Goal: Task Accomplishment & Management: Complete application form

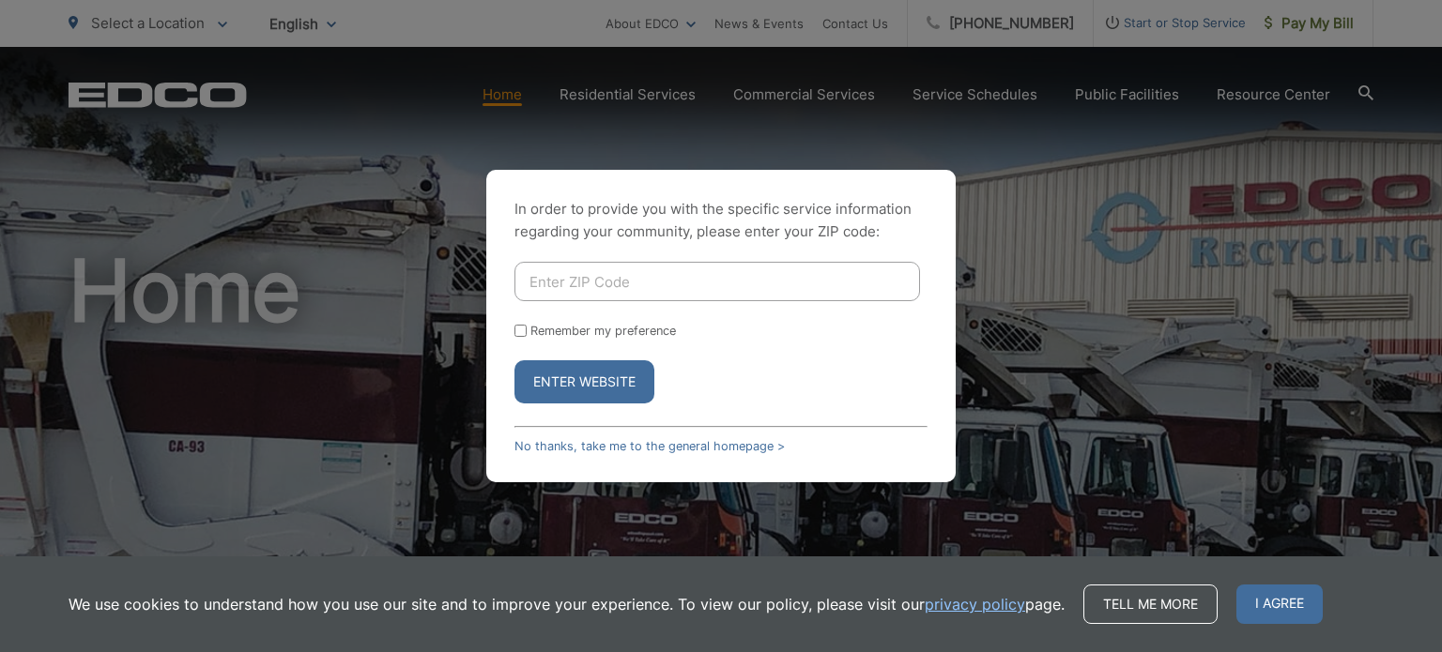
click at [666, 266] on input "Enter ZIP Code" at bounding box center [717, 281] width 406 height 39
type input "92084"
click at [563, 385] on button "Enter Website" at bounding box center [584, 381] width 140 height 43
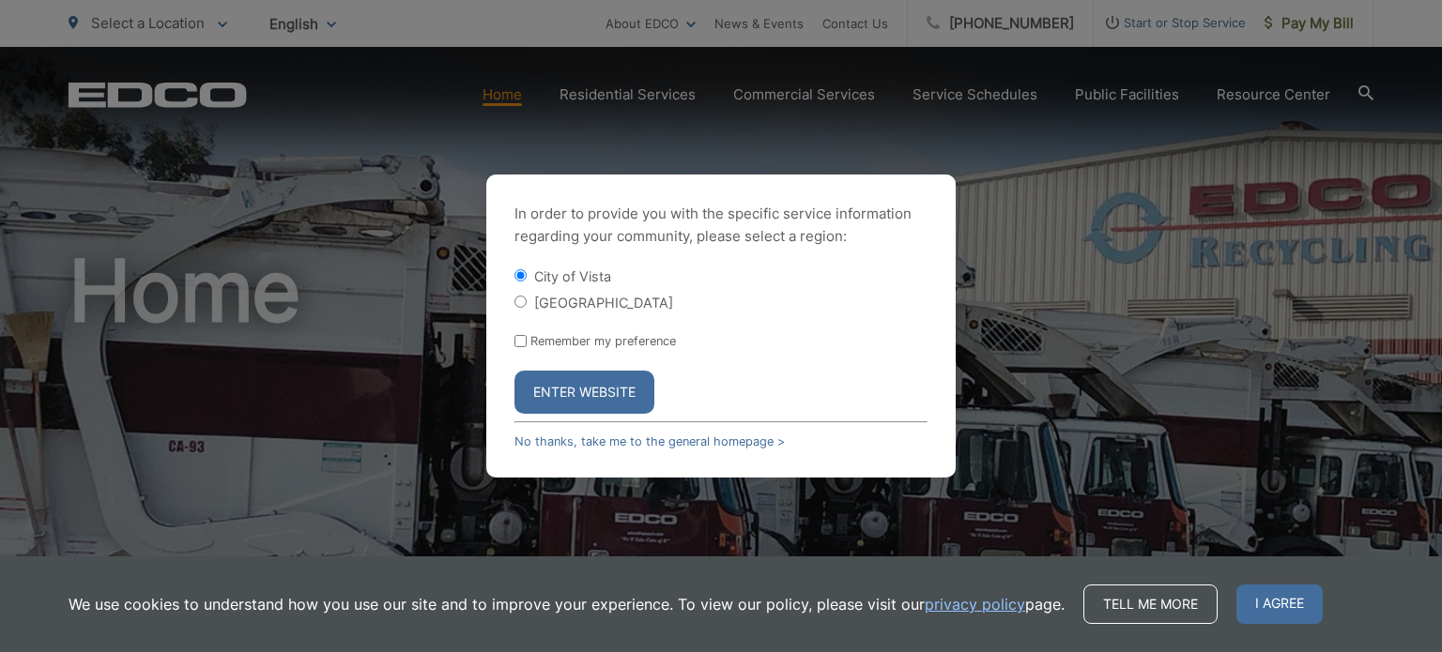
click at [575, 397] on button "Enter Website" at bounding box center [584, 392] width 140 height 43
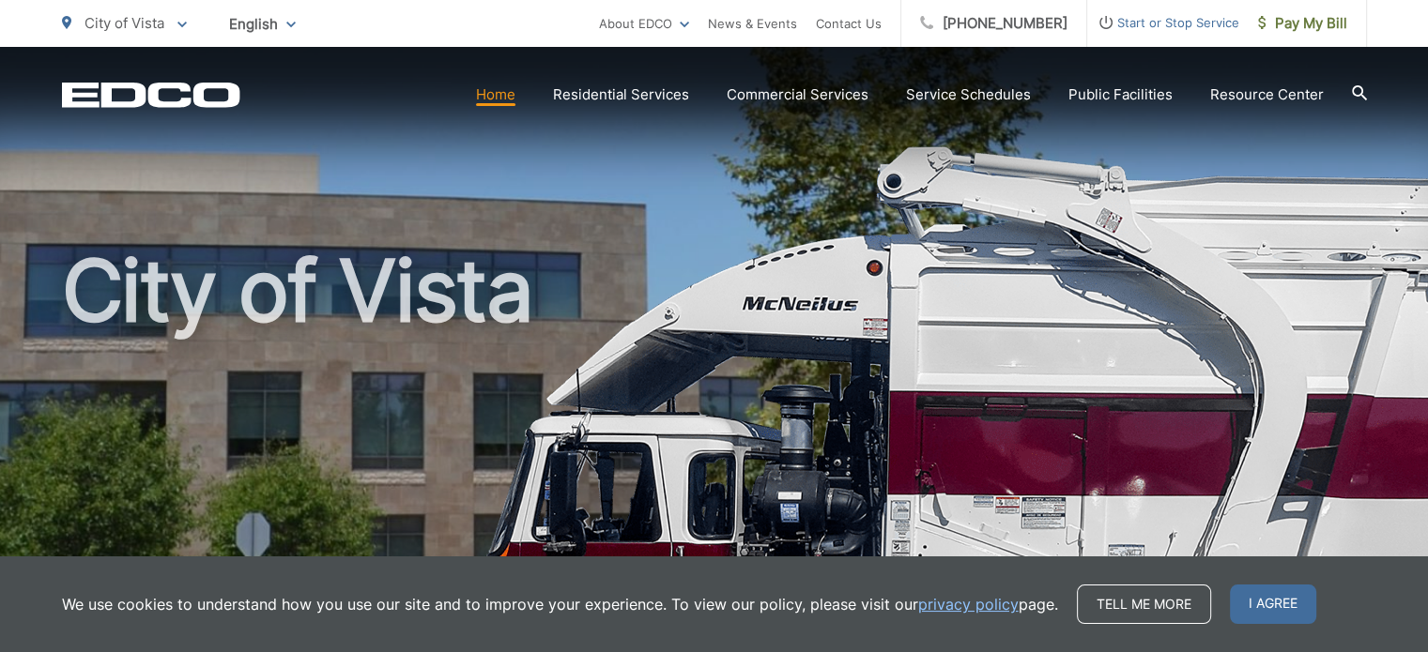
click at [767, 322] on h1 "City of Vista" at bounding box center [714, 541] width 1305 height 594
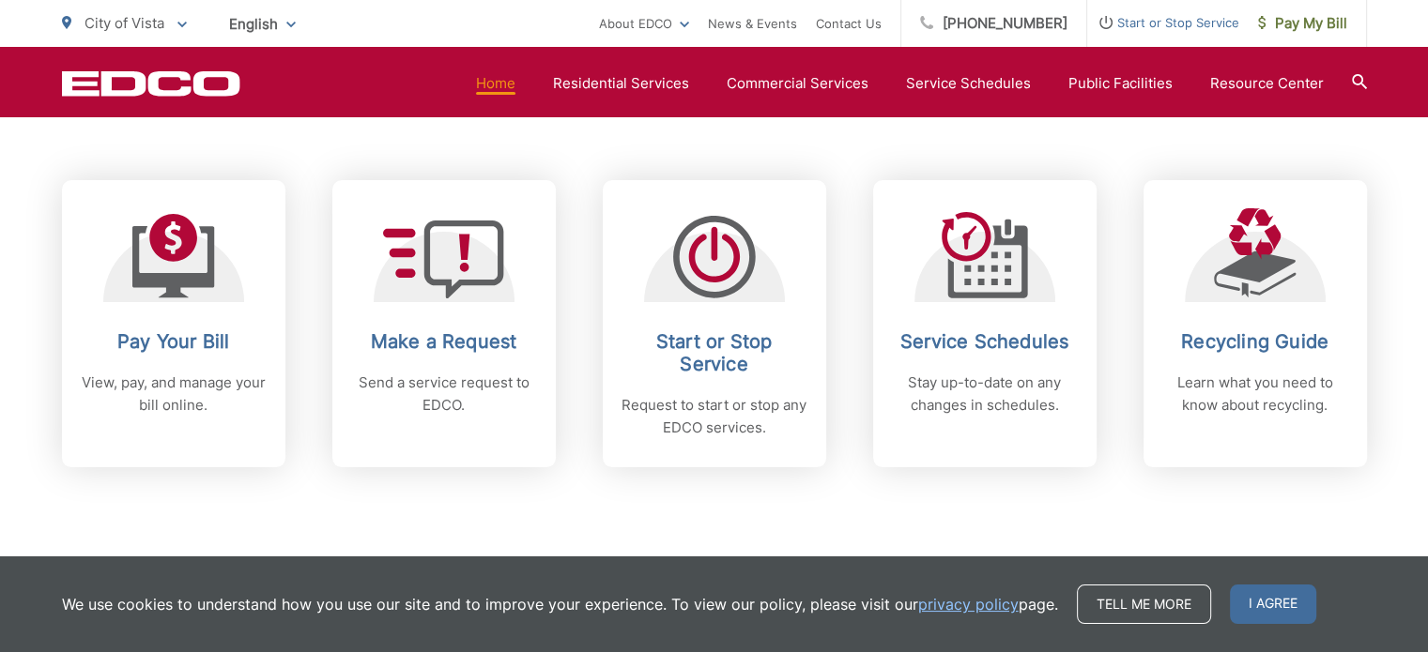
scroll to position [751, 0]
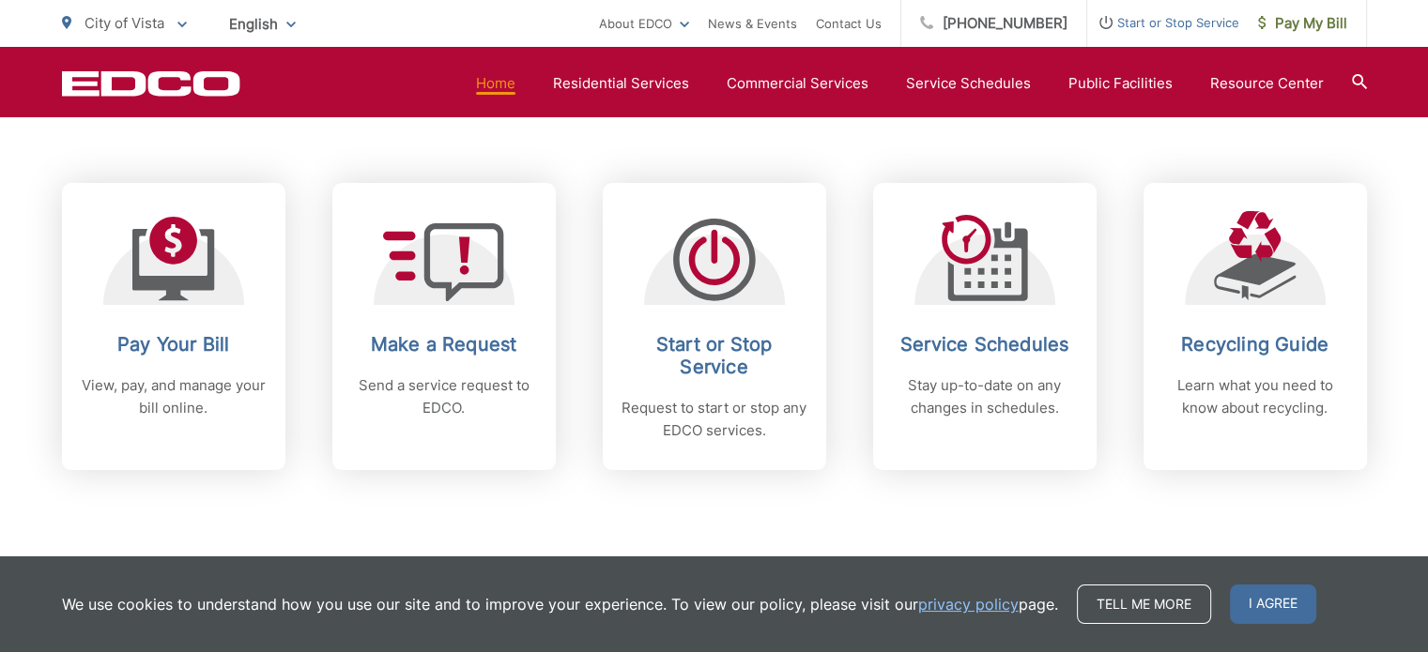
click at [1190, 529] on div "Subscribe to EDCO service alerts, upcoming events & environmental news: Submit" at bounding box center [714, 587] width 1305 height 234
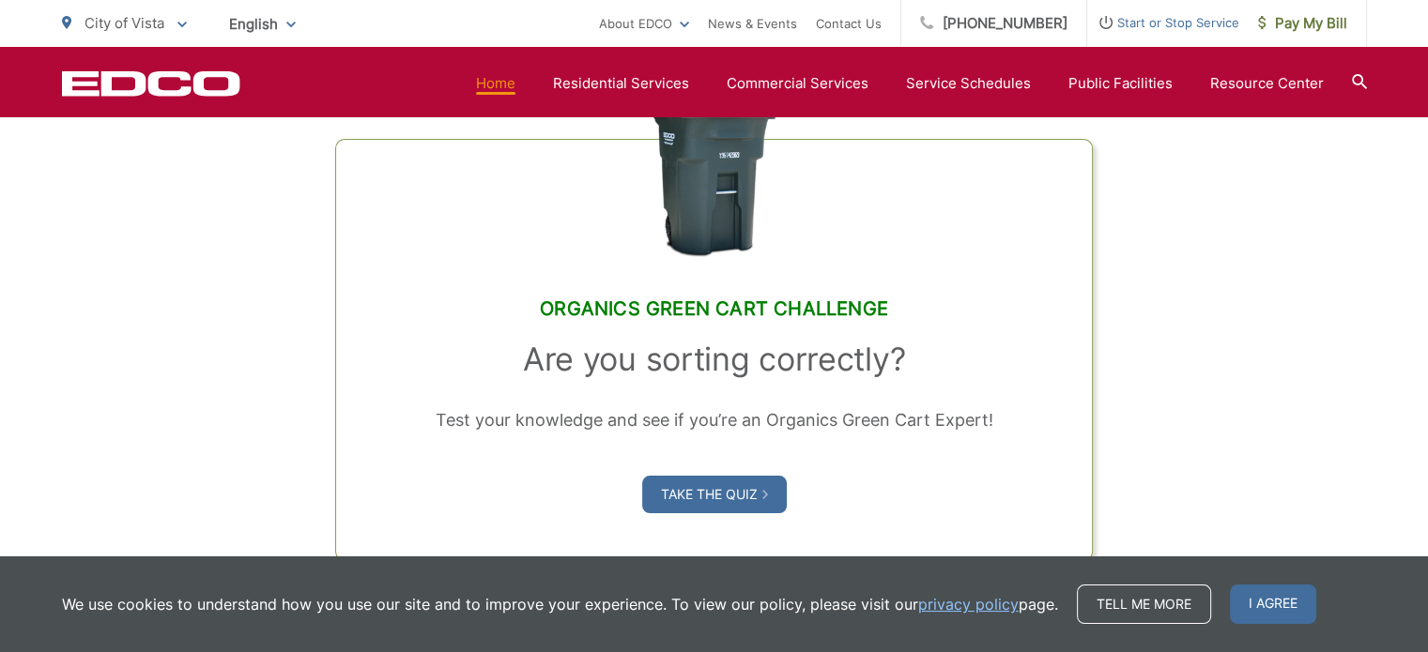
scroll to position [1427, 0]
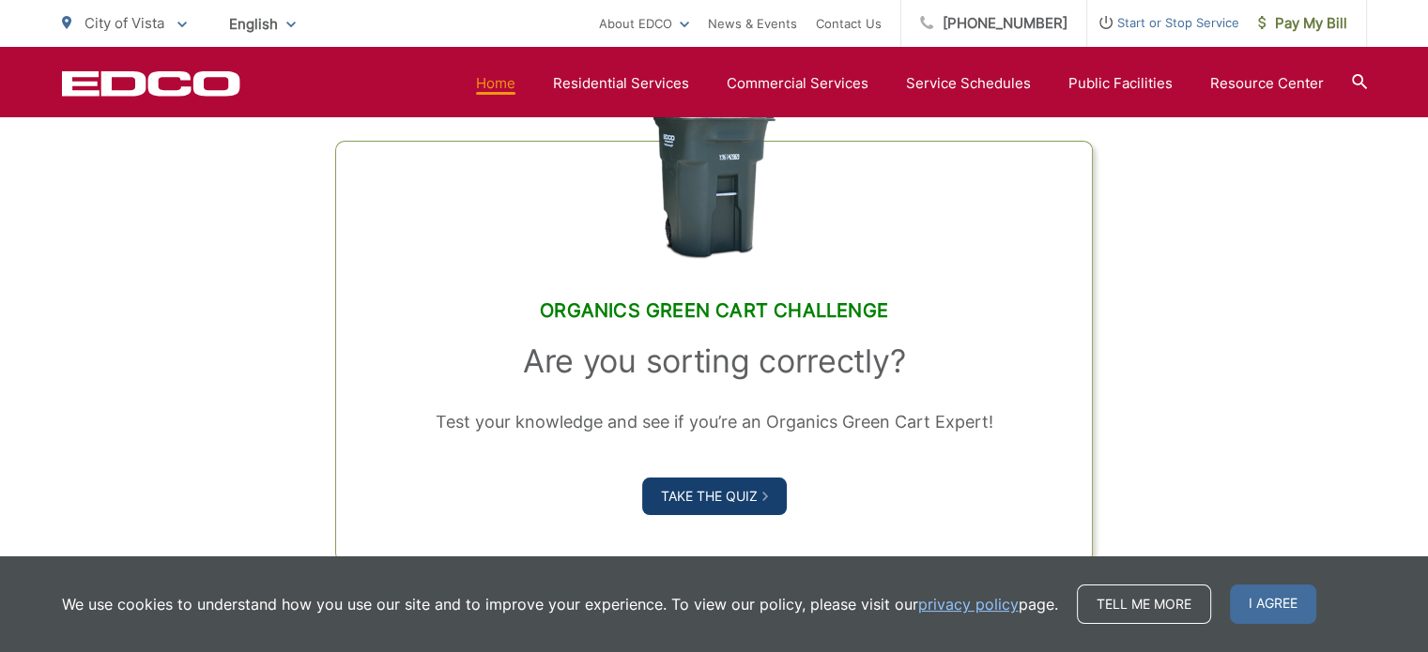
click at [710, 492] on link "Take the Quiz" at bounding box center [714, 497] width 145 height 38
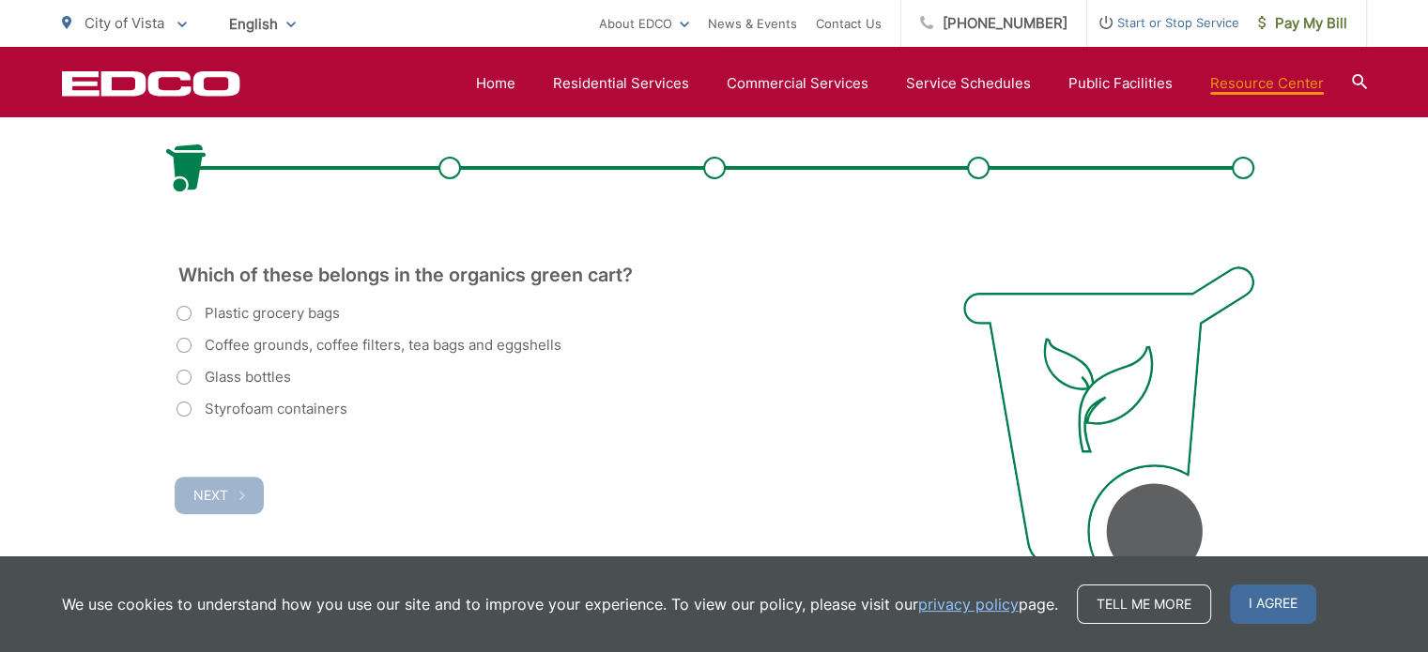
scroll to position [526, 0]
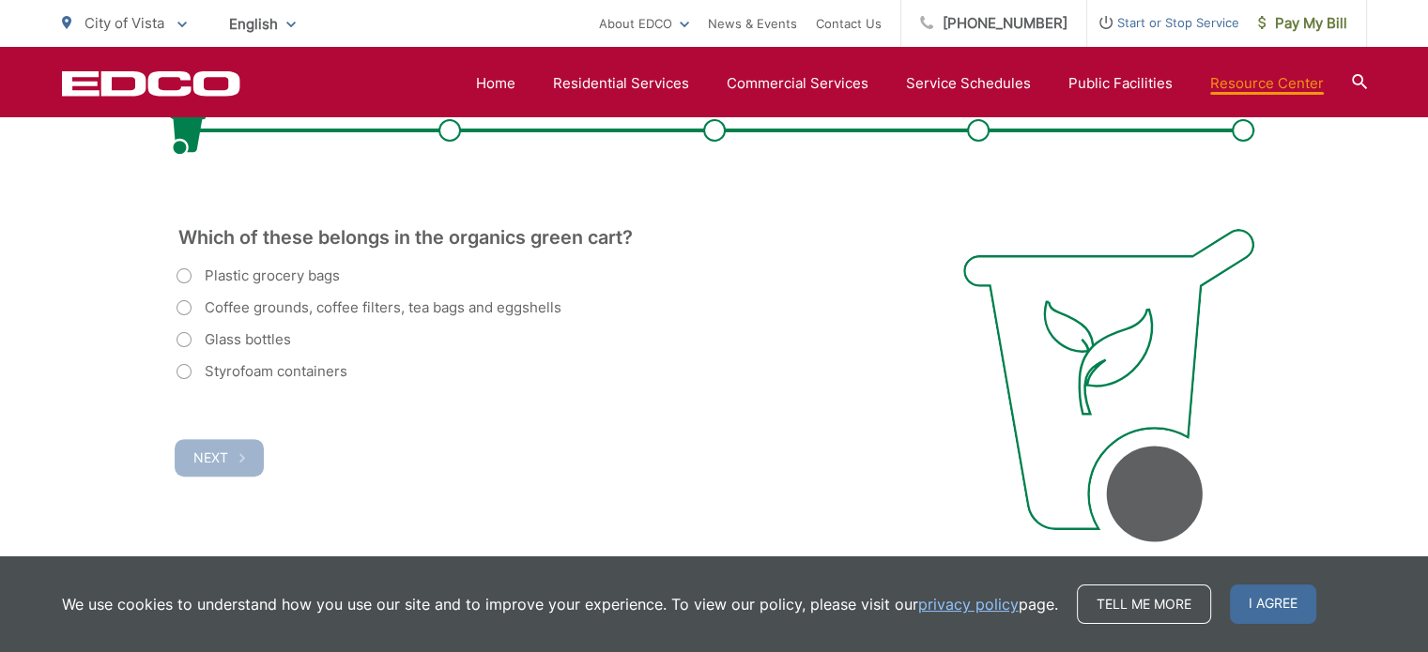
click at [232, 306] on label "Coffee grounds, coffee filters, tea bags and eggshells" at bounding box center [368, 308] width 385 height 23
radio input "true"
click at [215, 461] on span "Next" at bounding box center [210, 458] width 35 height 16
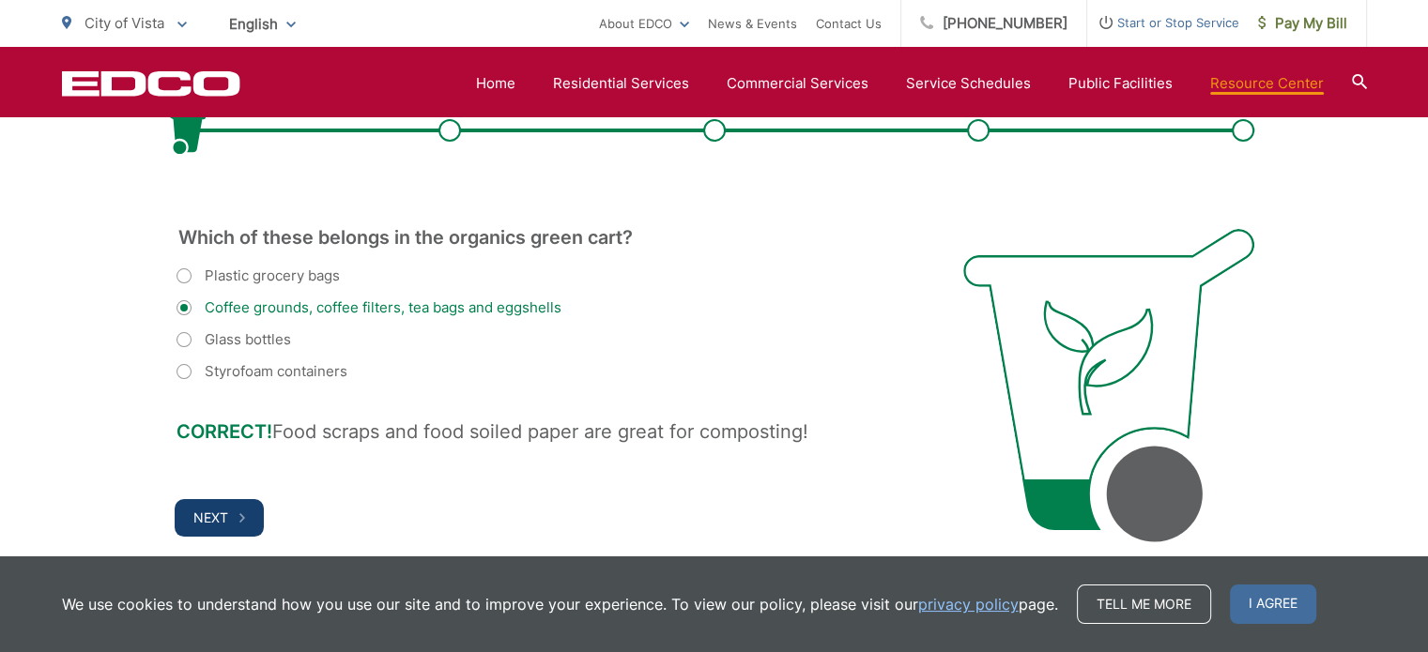
click at [230, 529] on button "Next" at bounding box center [219, 518] width 89 height 38
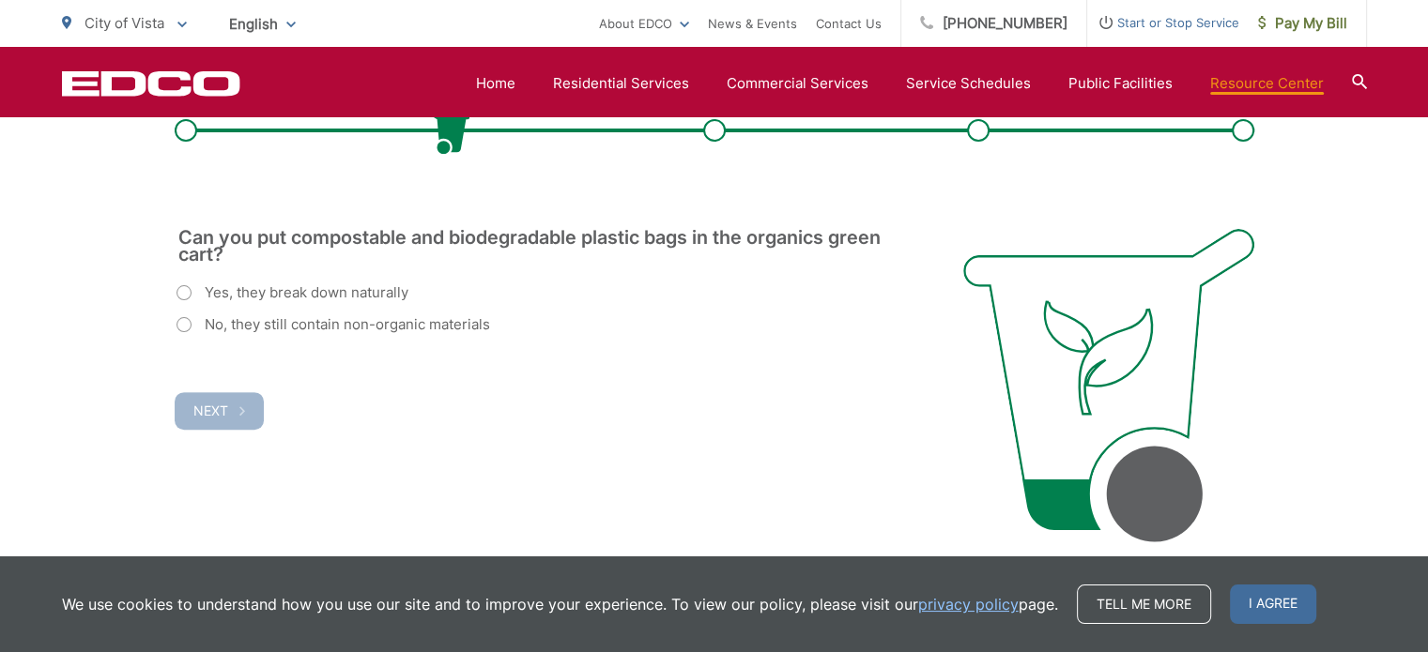
click at [205, 291] on label "Yes, they break down naturally" at bounding box center [292, 293] width 232 height 23
radio input "true"
click at [207, 416] on span "Next" at bounding box center [210, 411] width 35 height 16
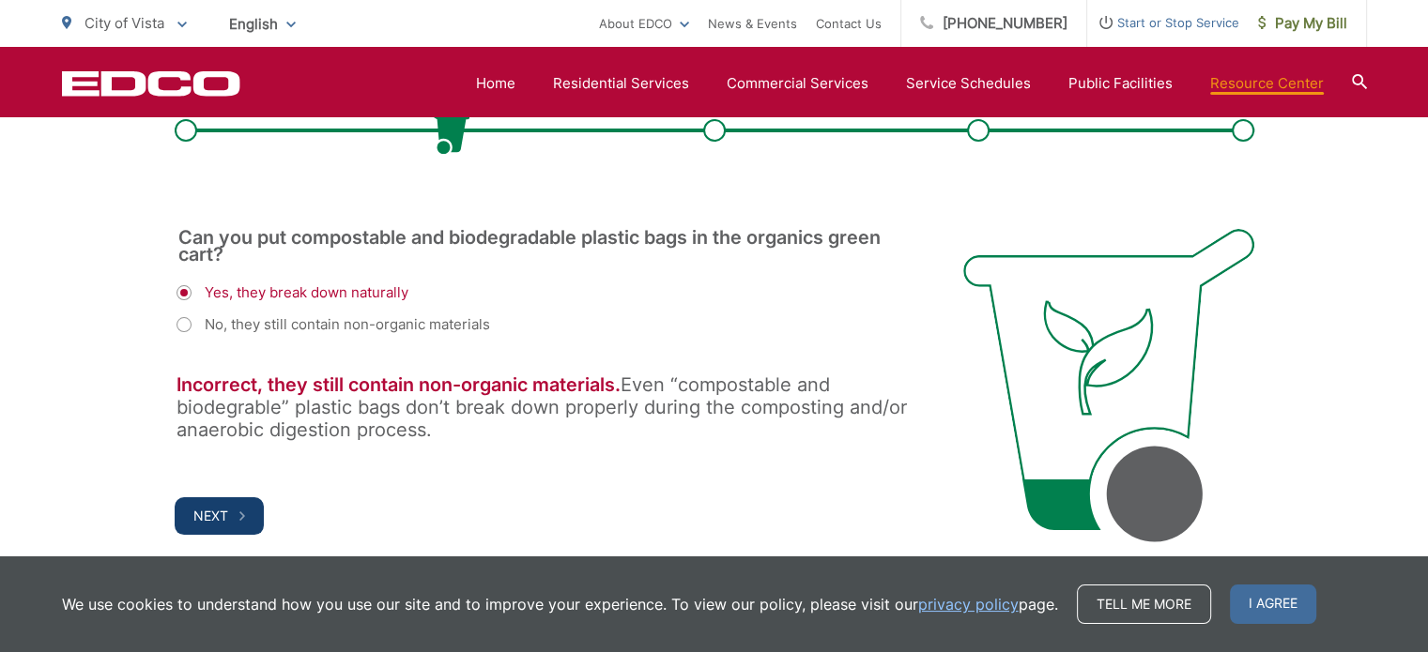
click at [216, 511] on span "Next" at bounding box center [210, 516] width 35 height 16
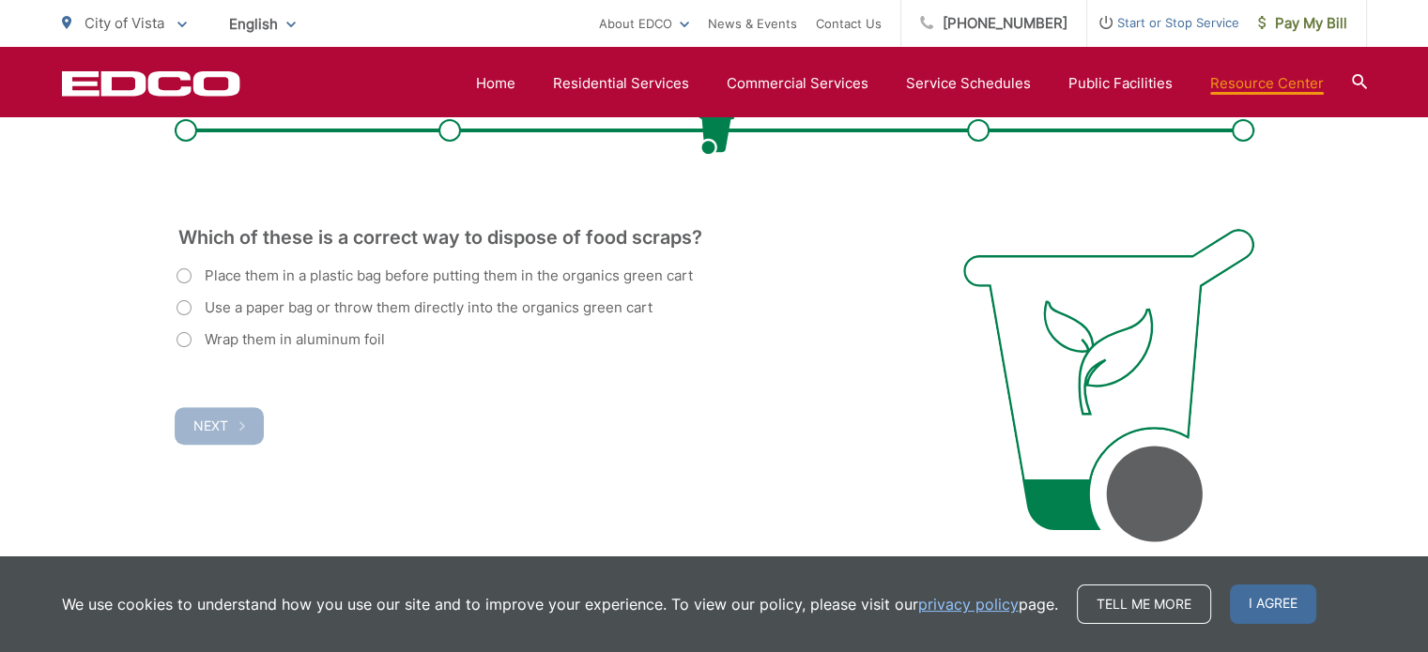
click at [278, 318] on label "Use a paper bag or throw them directly into the organics green cart" at bounding box center [414, 308] width 476 height 23
radio input "true"
click at [225, 418] on span "Next" at bounding box center [210, 426] width 35 height 16
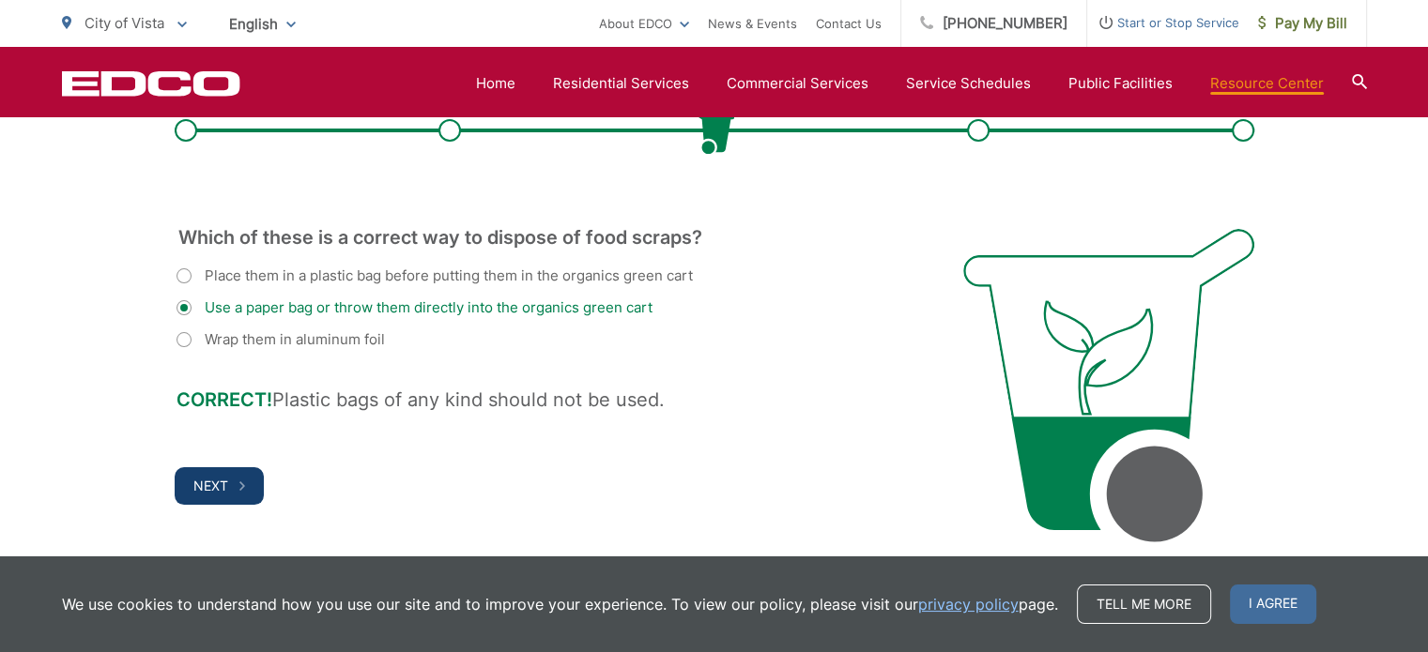
click at [225, 486] on span "Next" at bounding box center [210, 486] width 35 height 16
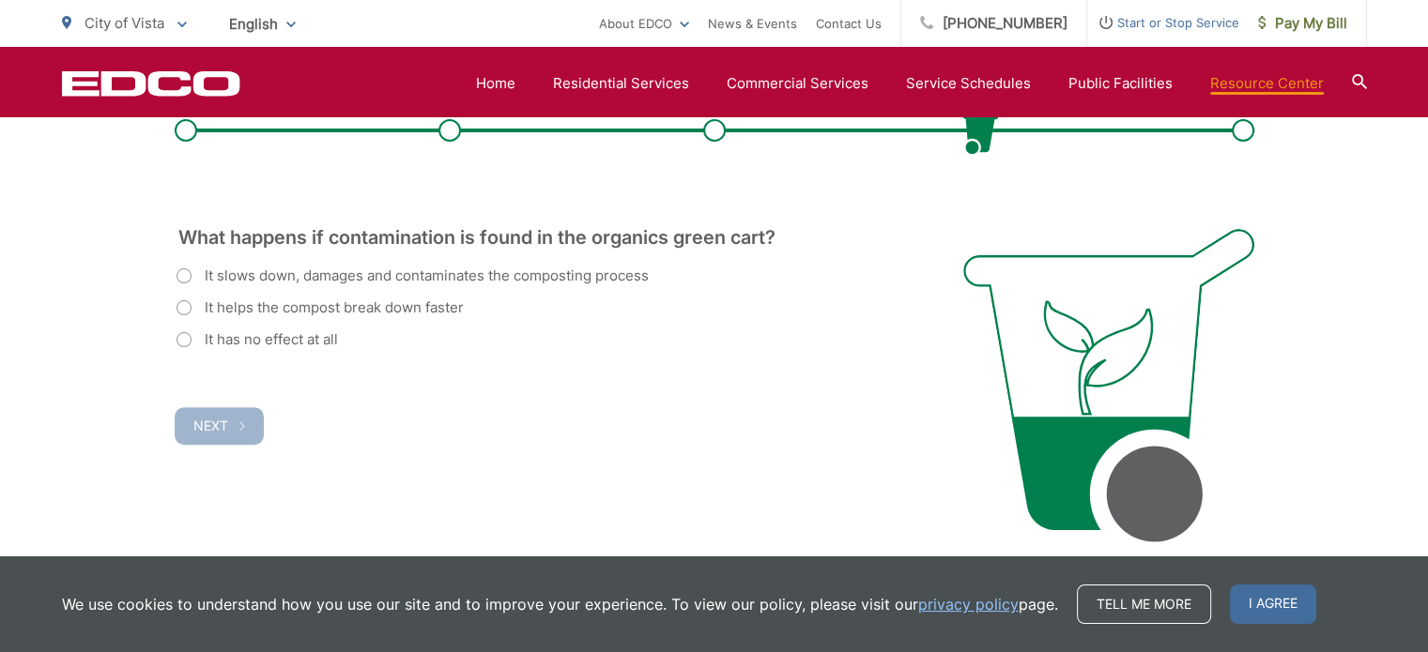
click at [243, 266] on label "It slows down, damages and contaminates the composting process" at bounding box center [412, 276] width 472 height 23
radio input "true"
click at [231, 421] on button "Next" at bounding box center [219, 426] width 89 height 38
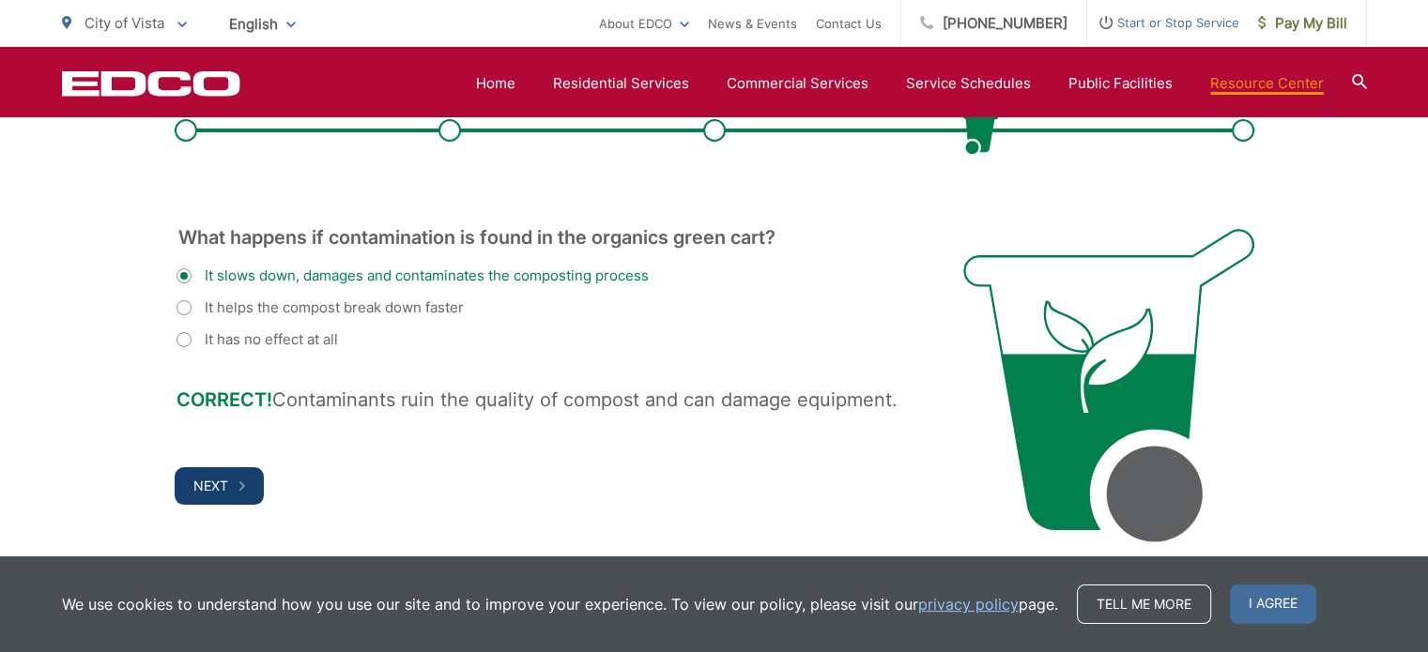
click at [215, 482] on span "Next" at bounding box center [210, 486] width 35 height 16
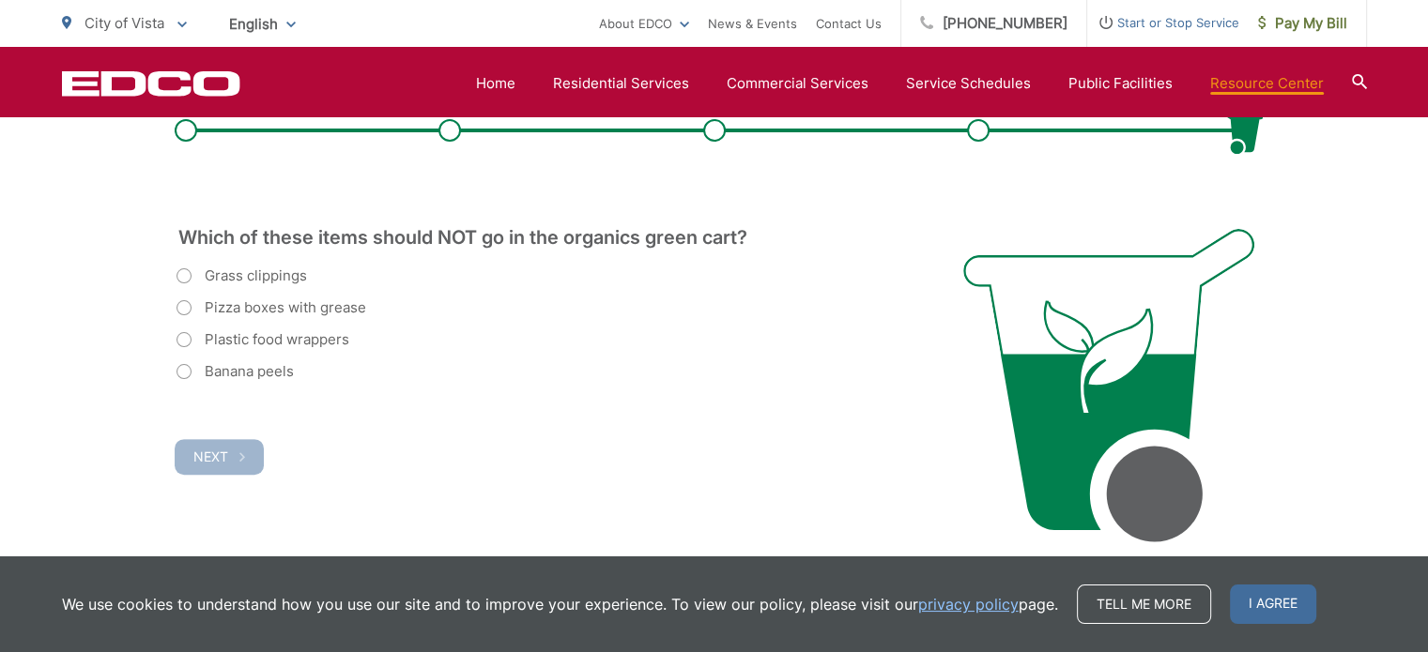
click at [244, 311] on label "Pizza boxes with grease" at bounding box center [271, 308] width 190 height 23
radio input "true"
click at [225, 335] on label "Plastic food wrappers" at bounding box center [262, 340] width 173 height 23
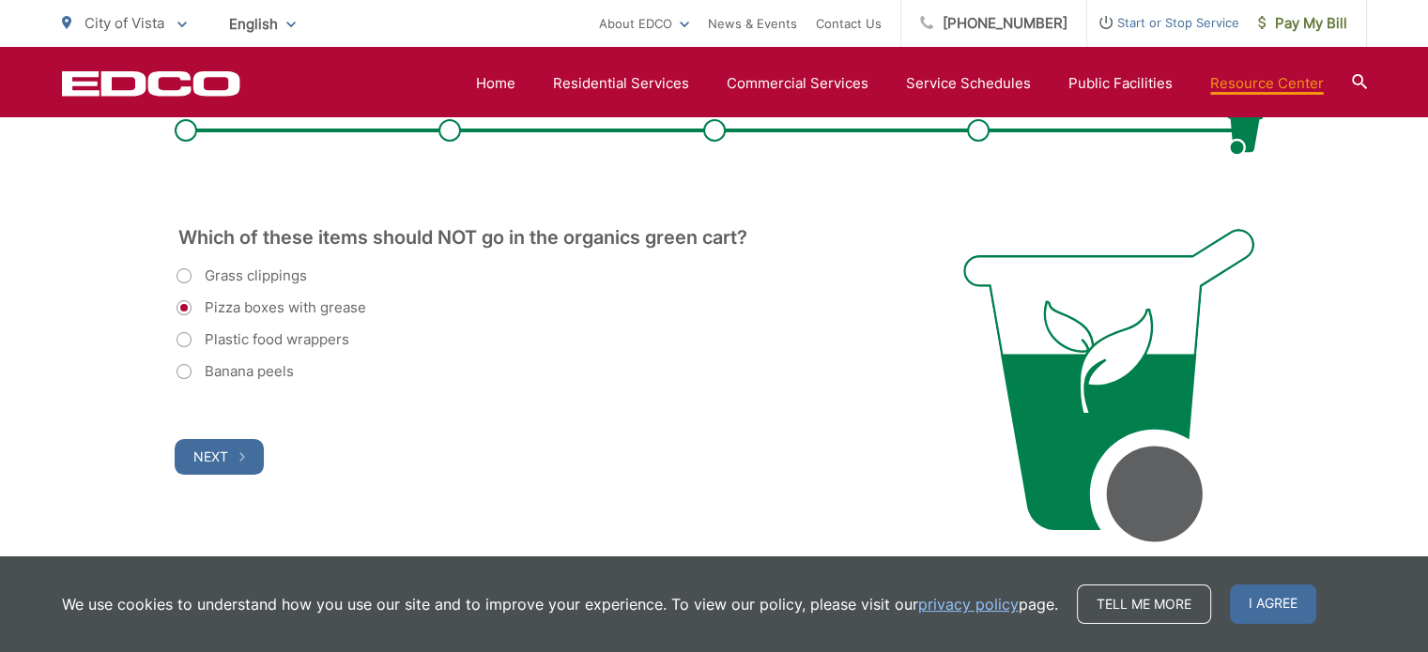
radio input "true"
click at [194, 452] on span "Next" at bounding box center [210, 457] width 35 height 16
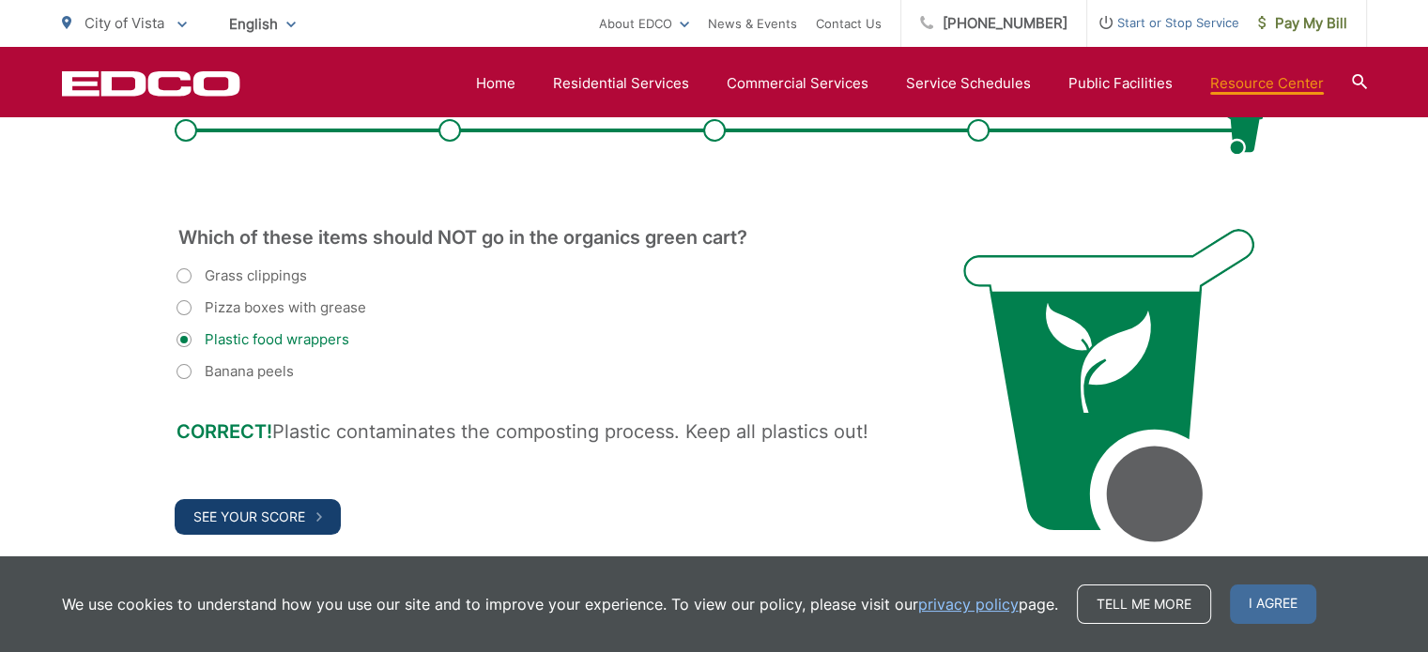
click at [262, 510] on span "See Your Score" at bounding box center [249, 517] width 112 height 16
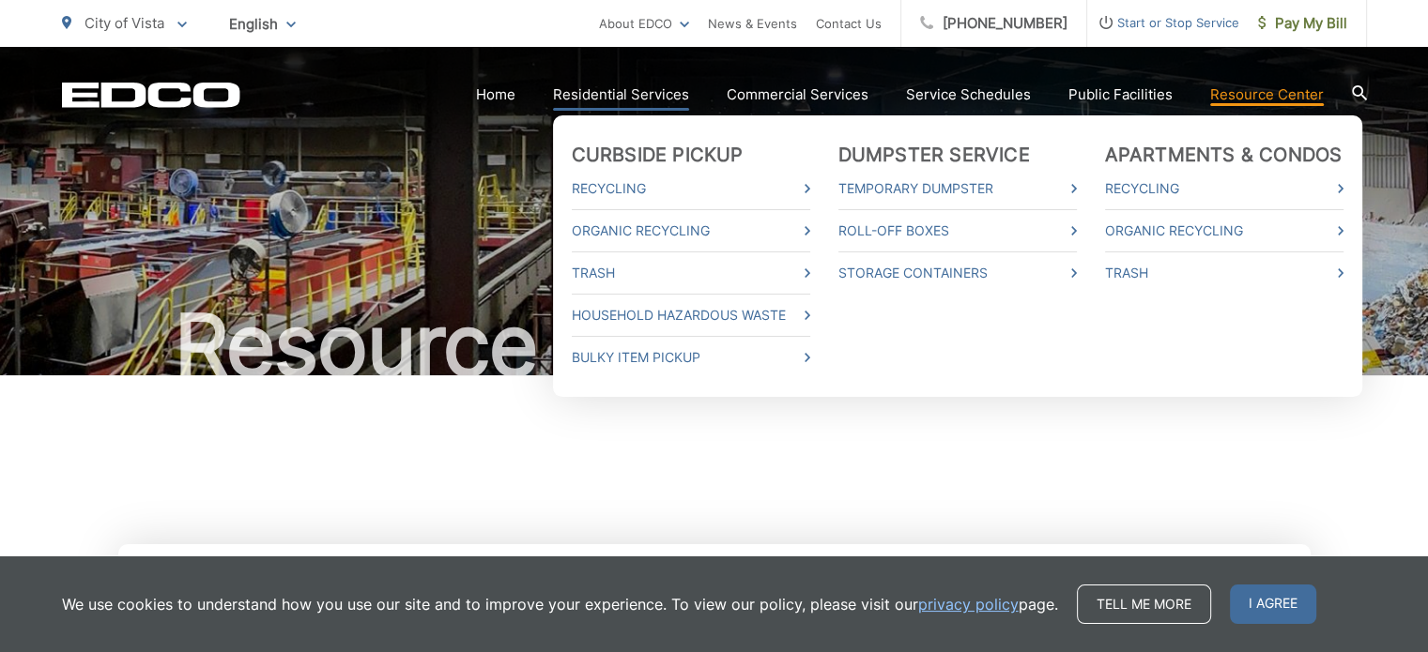
click at [630, 104] on link "Residential Services" at bounding box center [621, 95] width 136 height 23
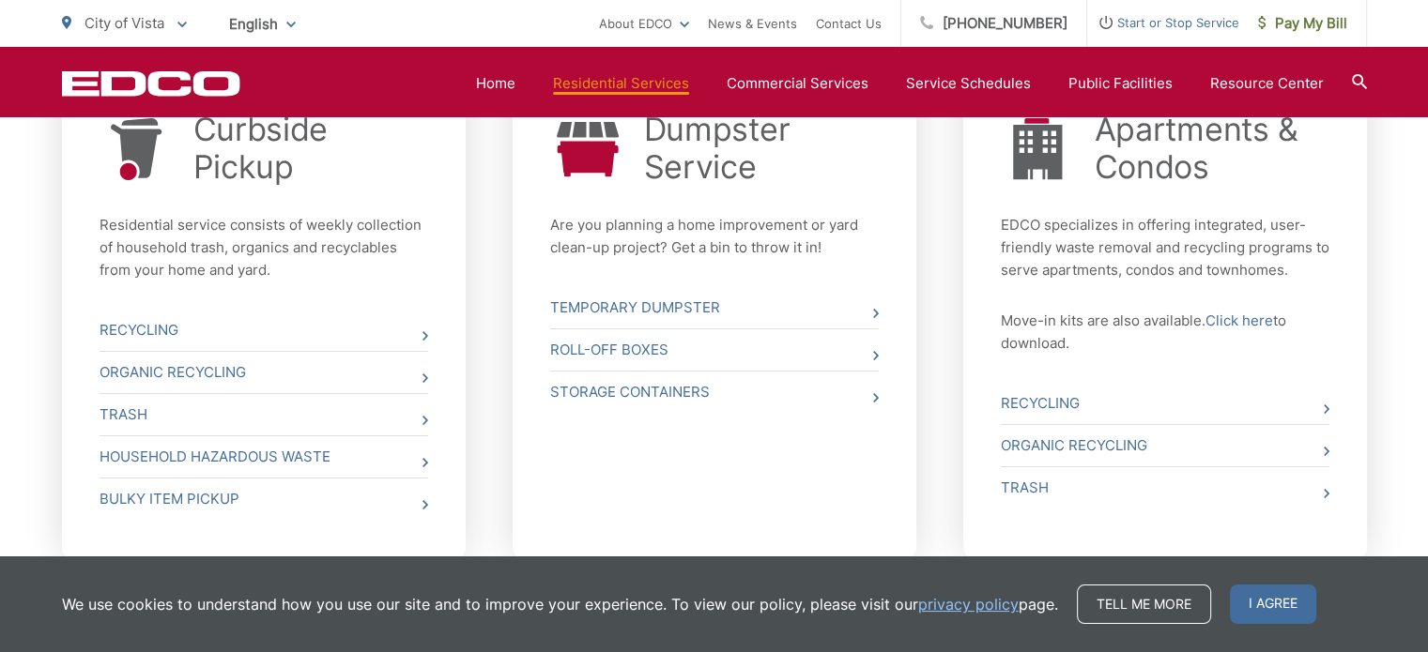
scroll to position [826, 0]
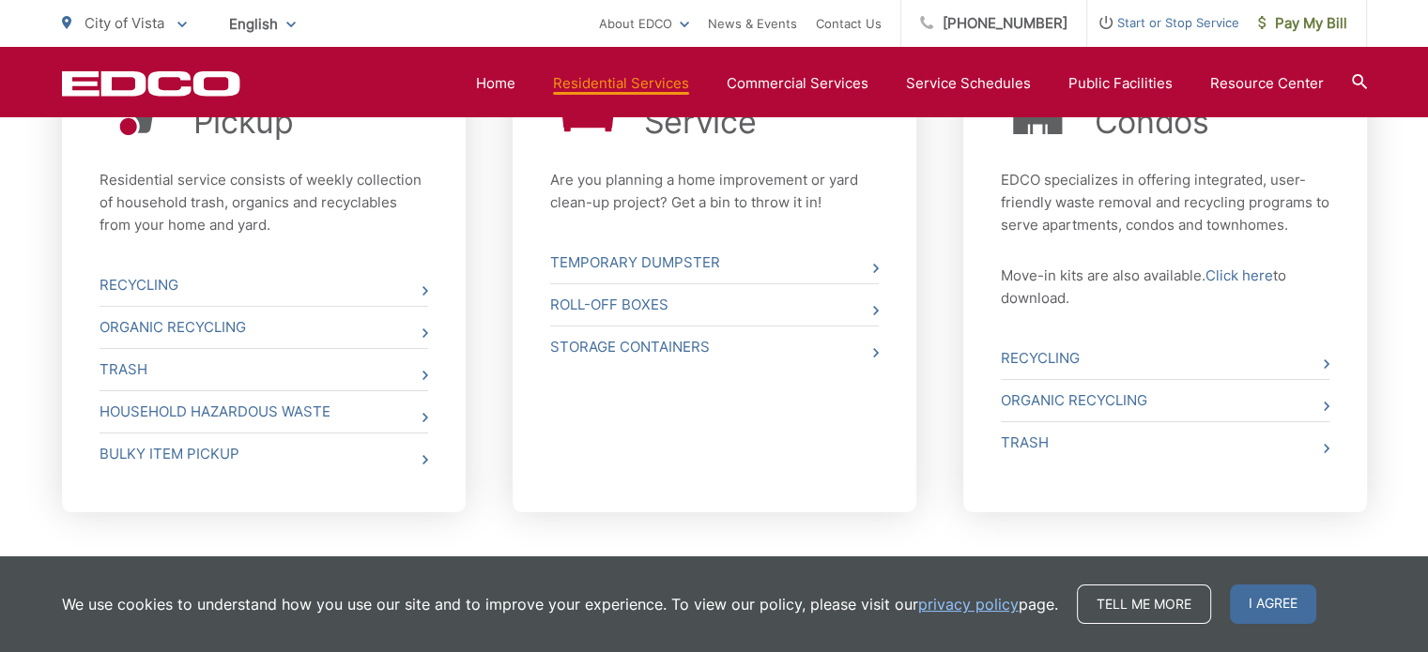
click at [432, 330] on div "Curbside Pickup Residential service consists of weekly collection of household …" at bounding box center [264, 270] width 404 height 484
click at [406, 333] on link "Organic Recycling" at bounding box center [264, 327] width 329 height 41
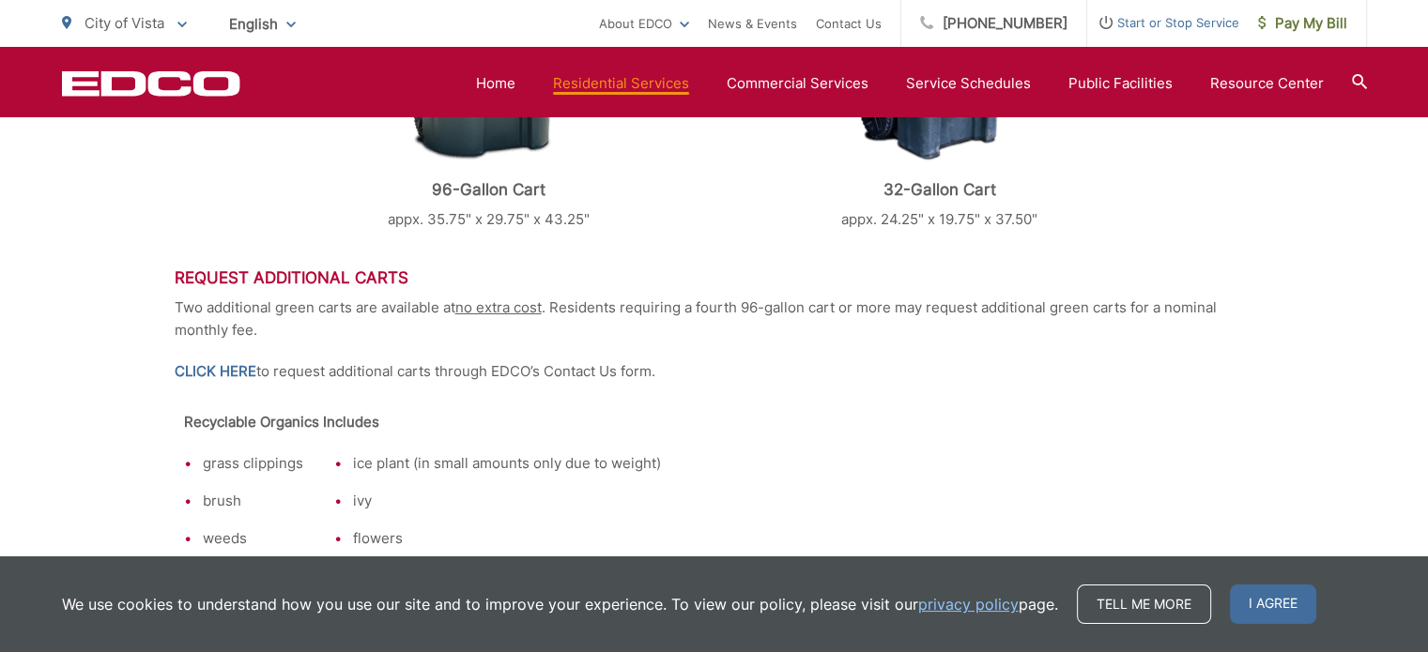
scroll to position [1051, 0]
click at [225, 367] on link "CLICK HERE" at bounding box center [216, 371] width 82 height 23
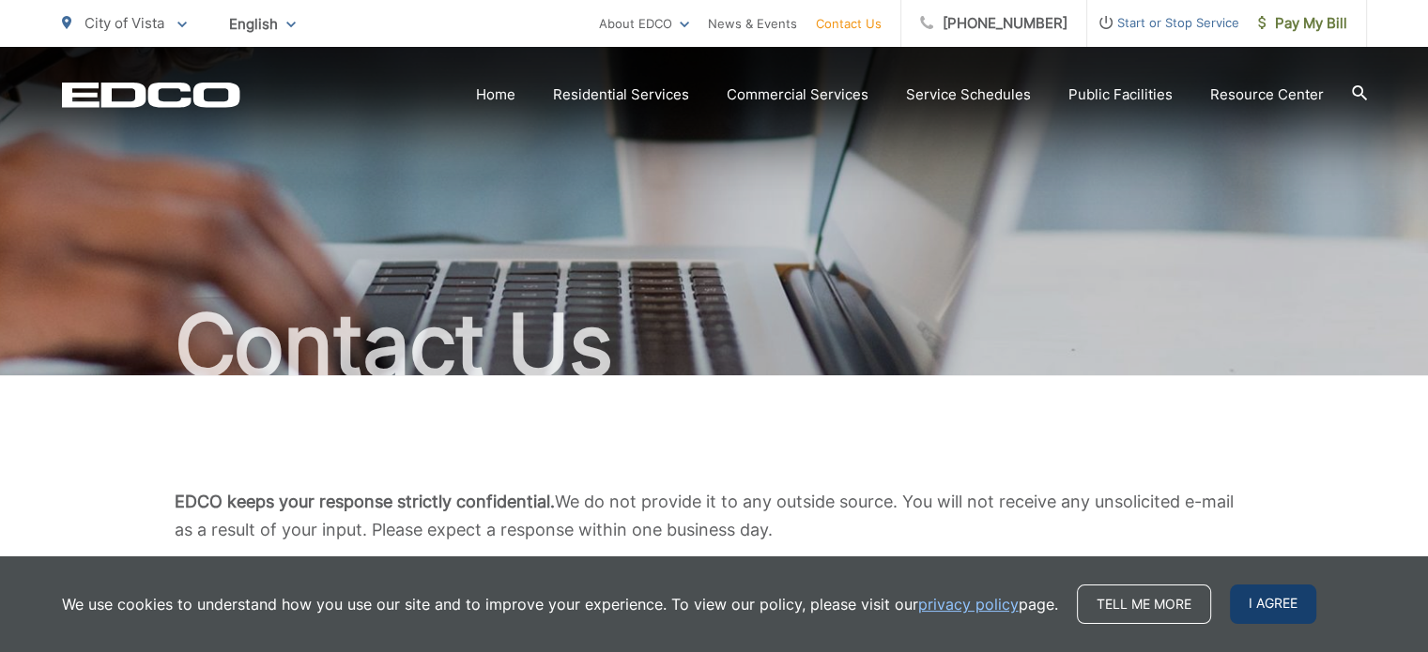
click at [1278, 604] on span "I agree" at bounding box center [1273, 604] width 86 height 39
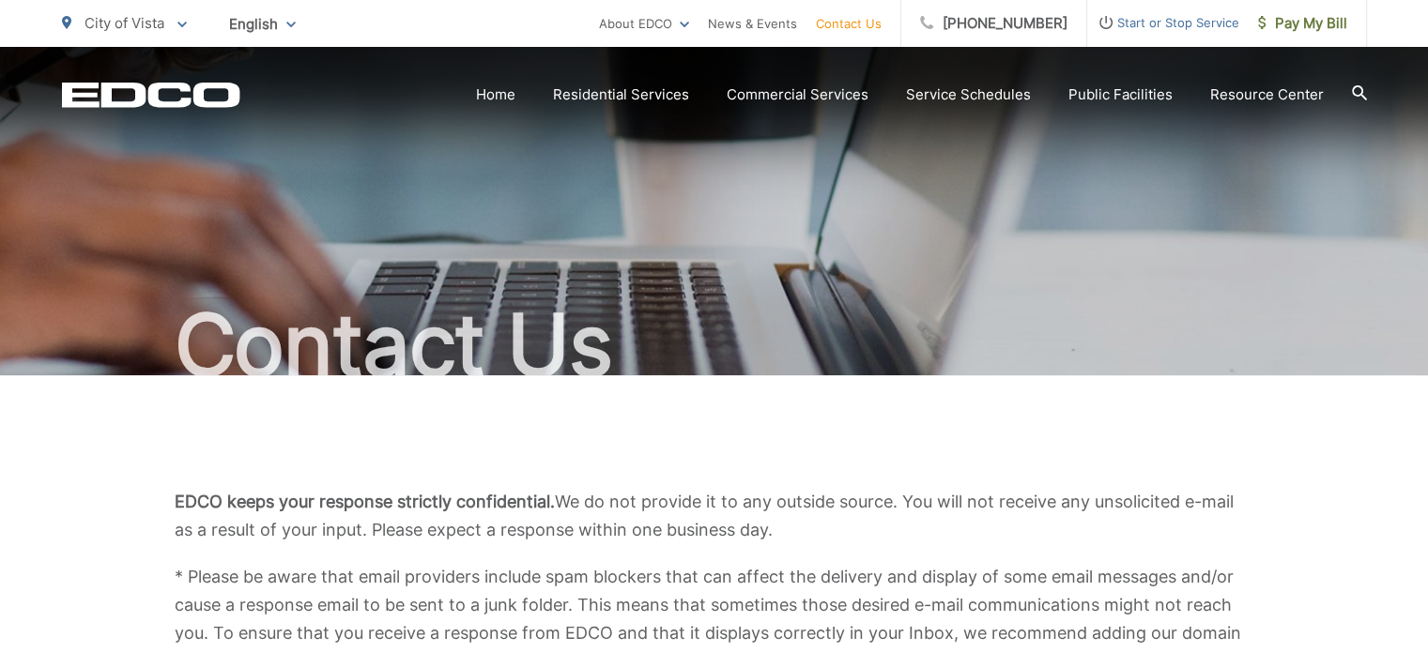
click at [924, 529] on p "EDCO keeps your response strictly confidential. We do not provide it to any out…" at bounding box center [715, 516] width 1080 height 56
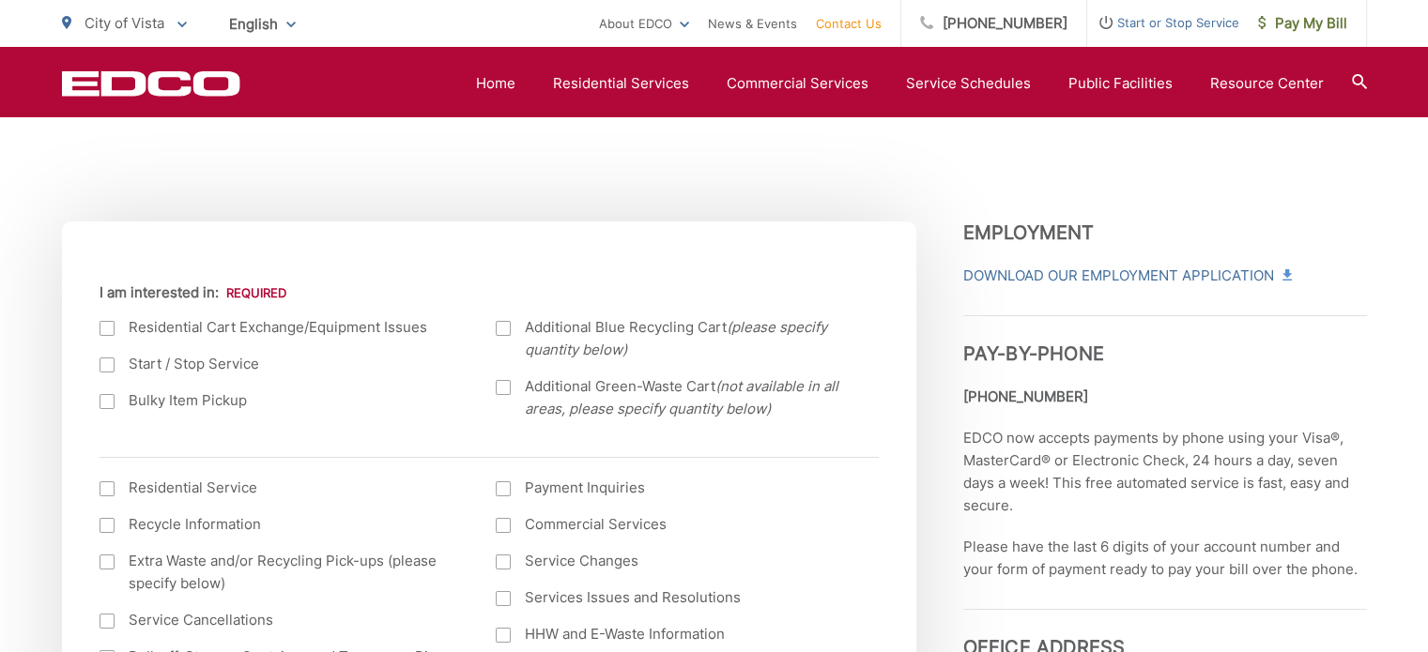
scroll to position [601, 0]
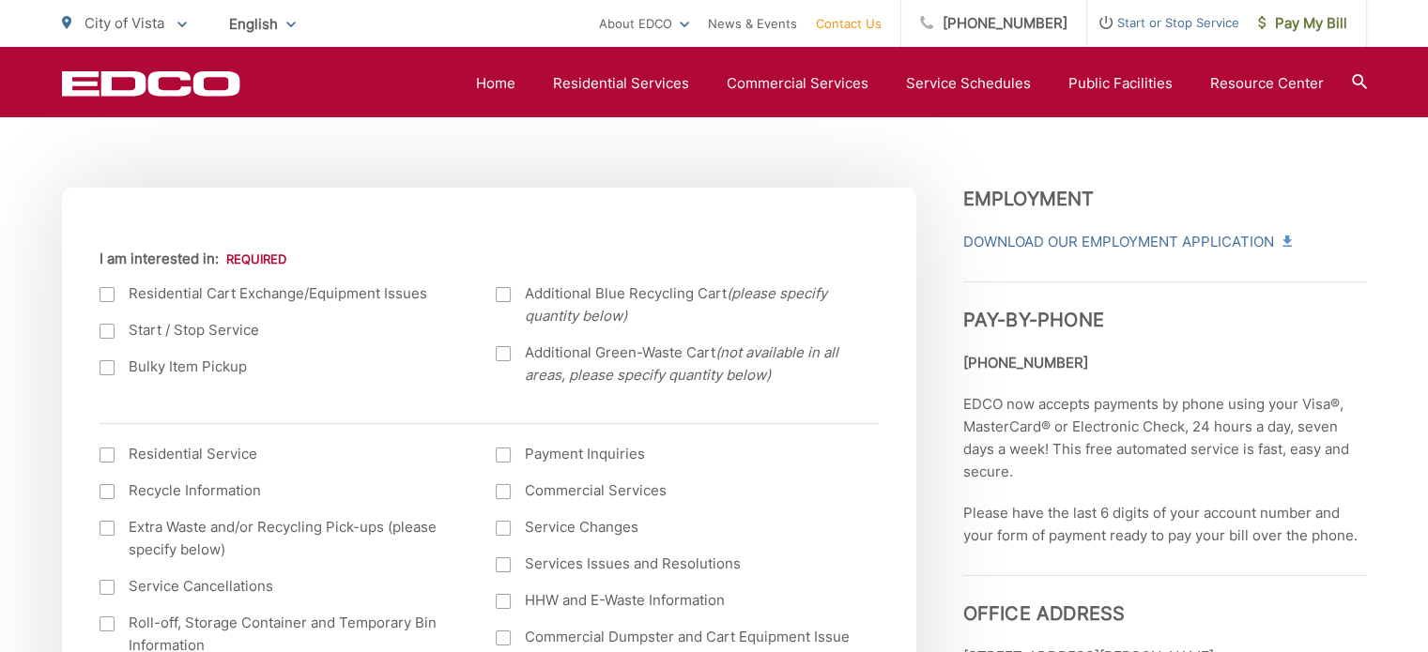
click at [503, 363] on label "Additional Green-Waste Cart (not available in all areas, please specify quantit…" at bounding box center [676, 364] width 360 height 45
click at [0, 0] on input "Additional Green-Waste Cart (not available in all areas, please specify quantit…" at bounding box center [0, 0] width 0 height 0
click at [371, 407] on ul "Current Location Alpine Bonita Bonsall Borrego Springs Boulevard Buena Park Cam…" at bounding box center [489, 474] width 779 height 452
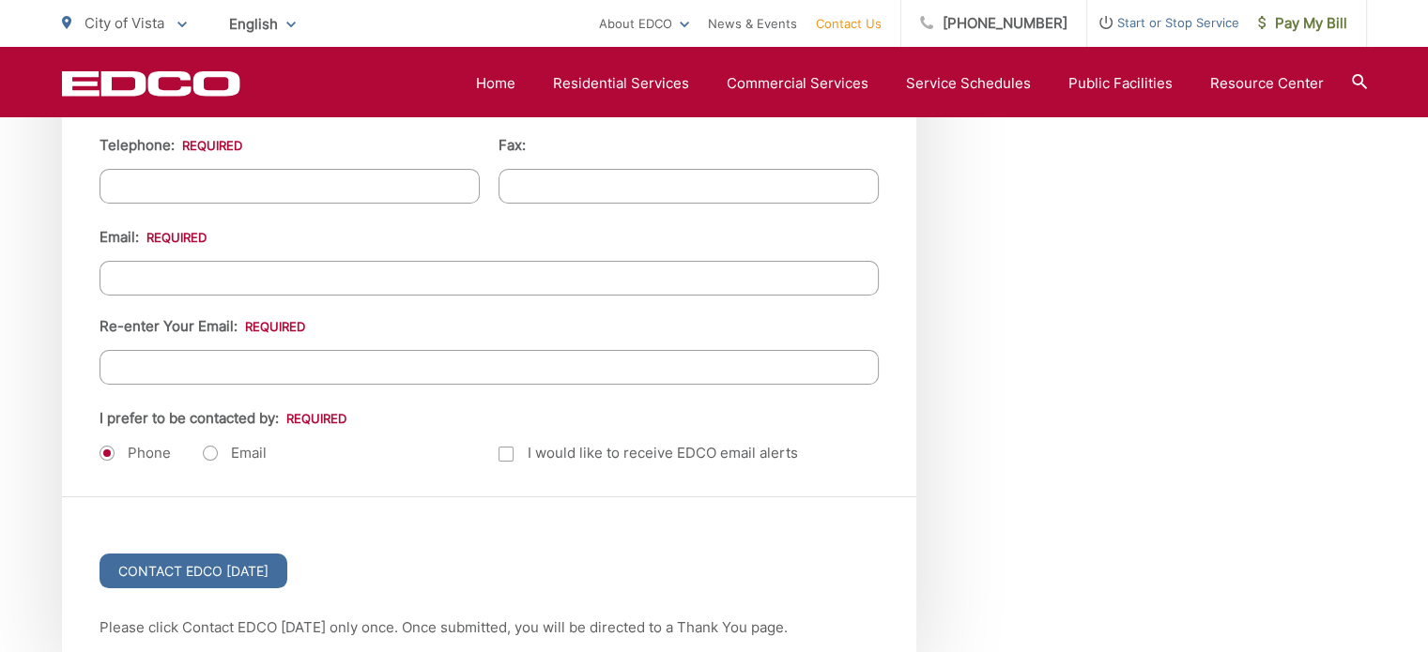
scroll to position [2366, 0]
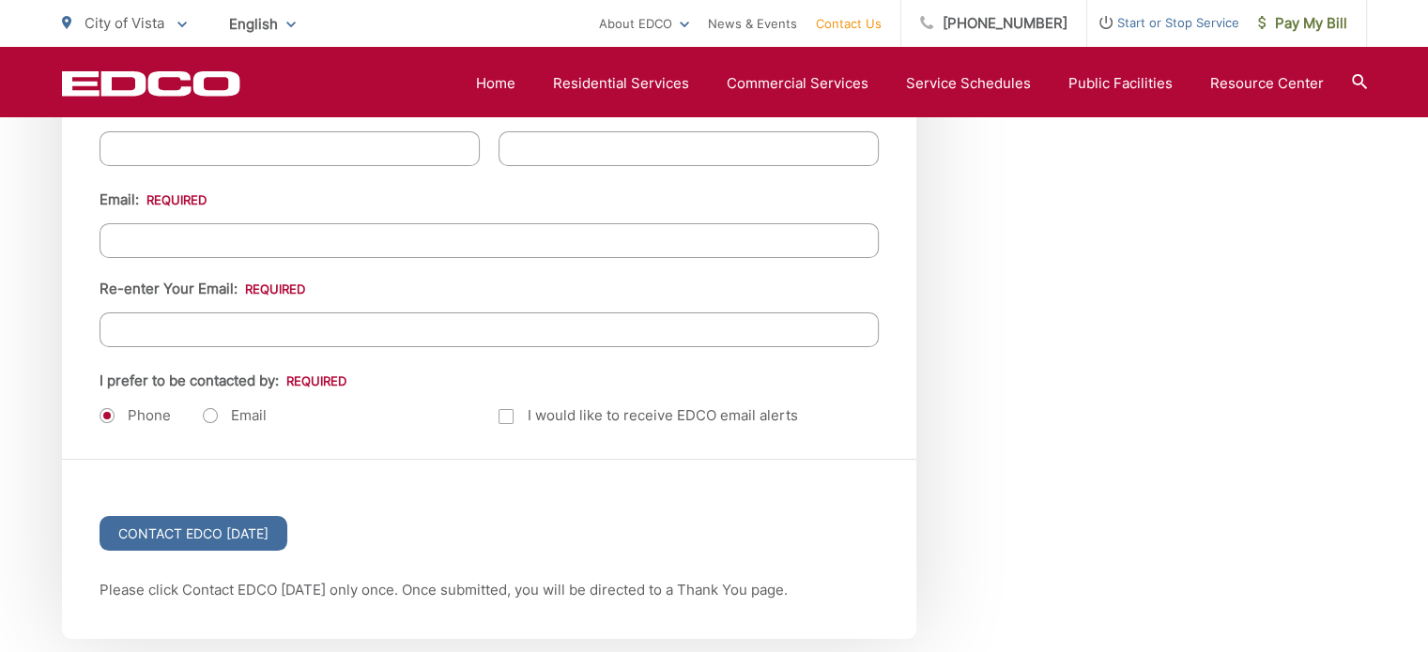
click at [184, 406] on ul "Phone Email" at bounding box center [290, 416] width 380 height 23
click at [230, 412] on label "Email" at bounding box center [235, 415] width 64 height 19
radio input "true"
click at [406, 460] on div "Contact EDCO Today" at bounding box center [489, 519] width 854 height 119
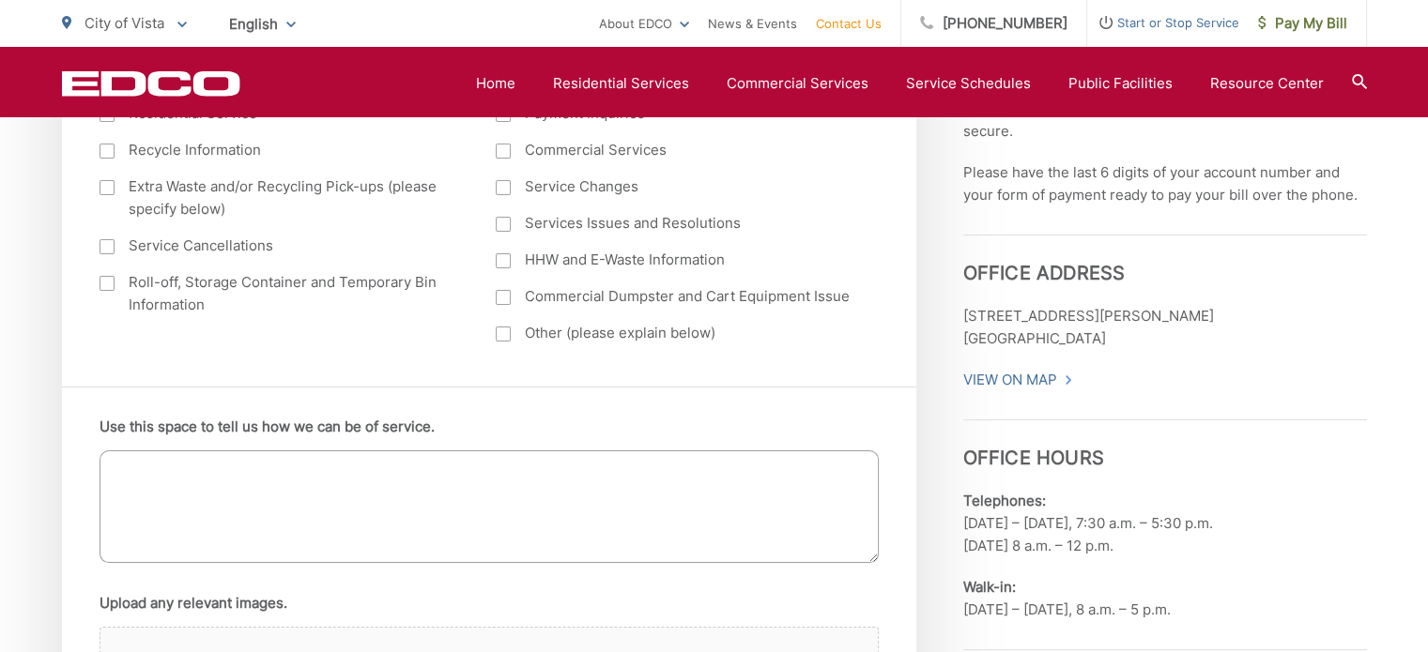
scroll to position [1051, 0]
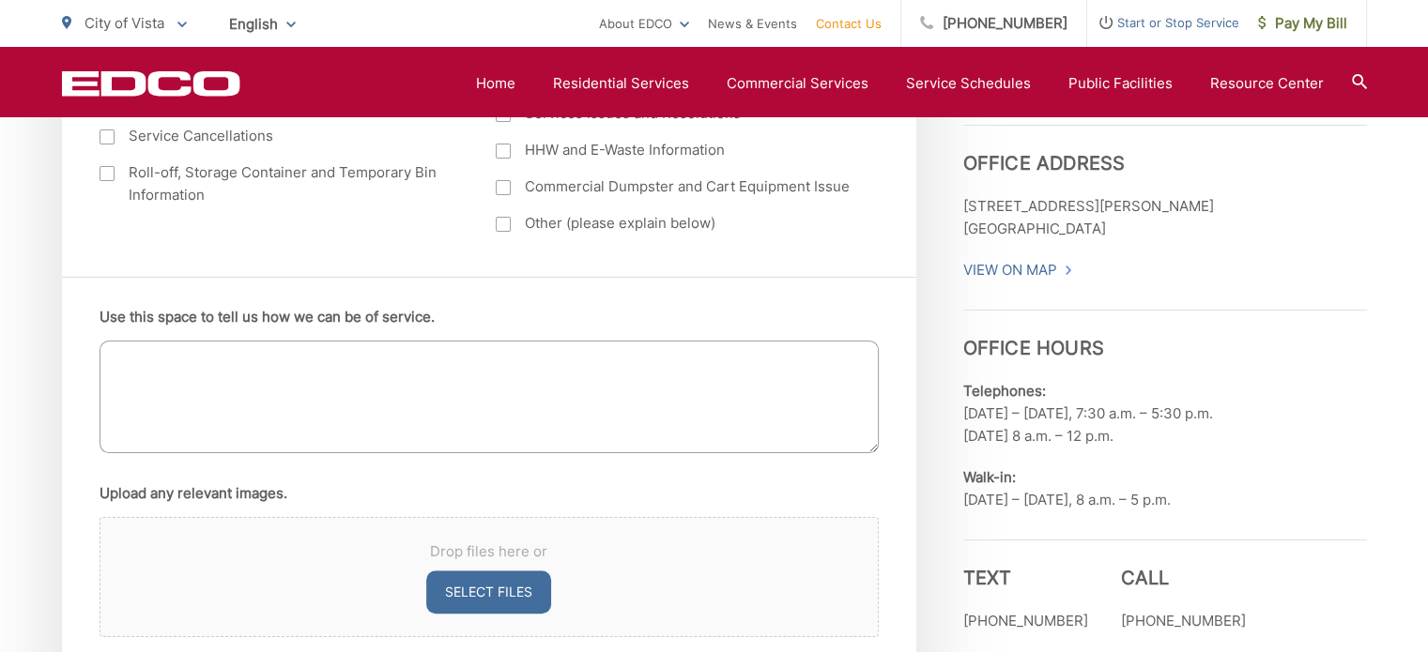
click at [404, 390] on textarea "Use this space to tell us how we can be of service." at bounding box center [489, 397] width 779 height 113
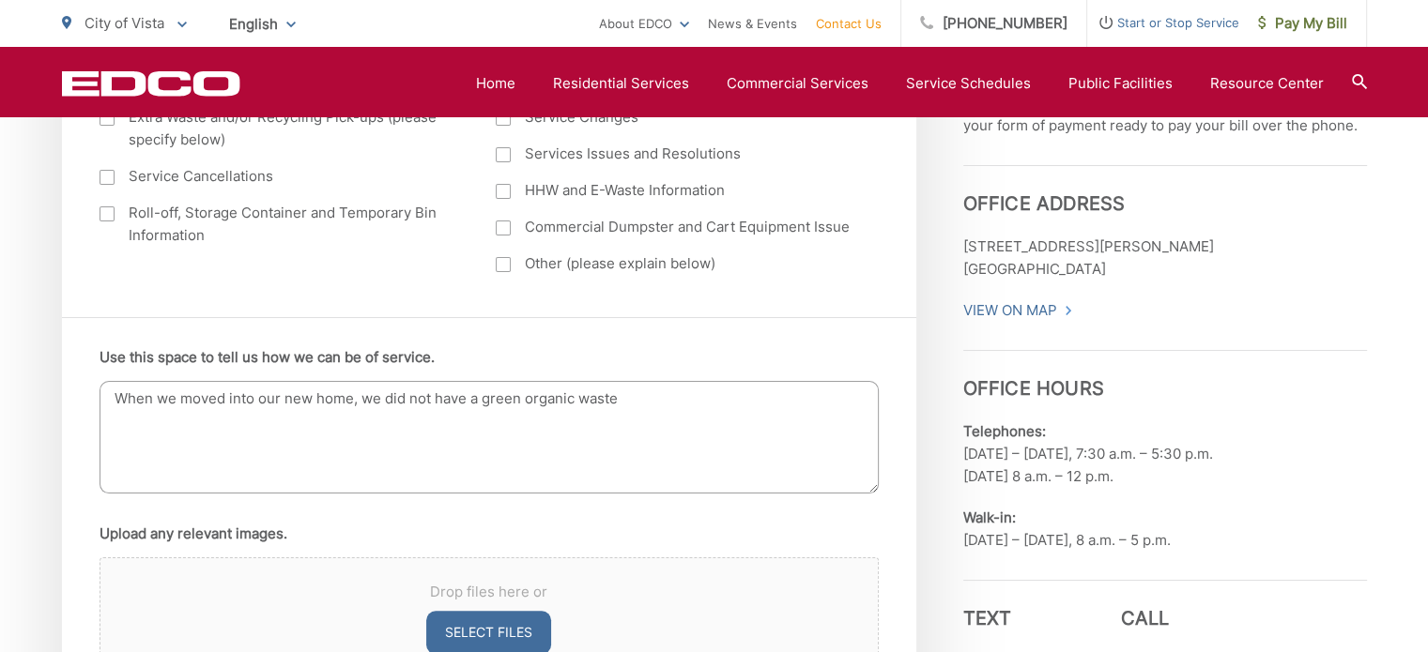
scroll to position [1020, 0]
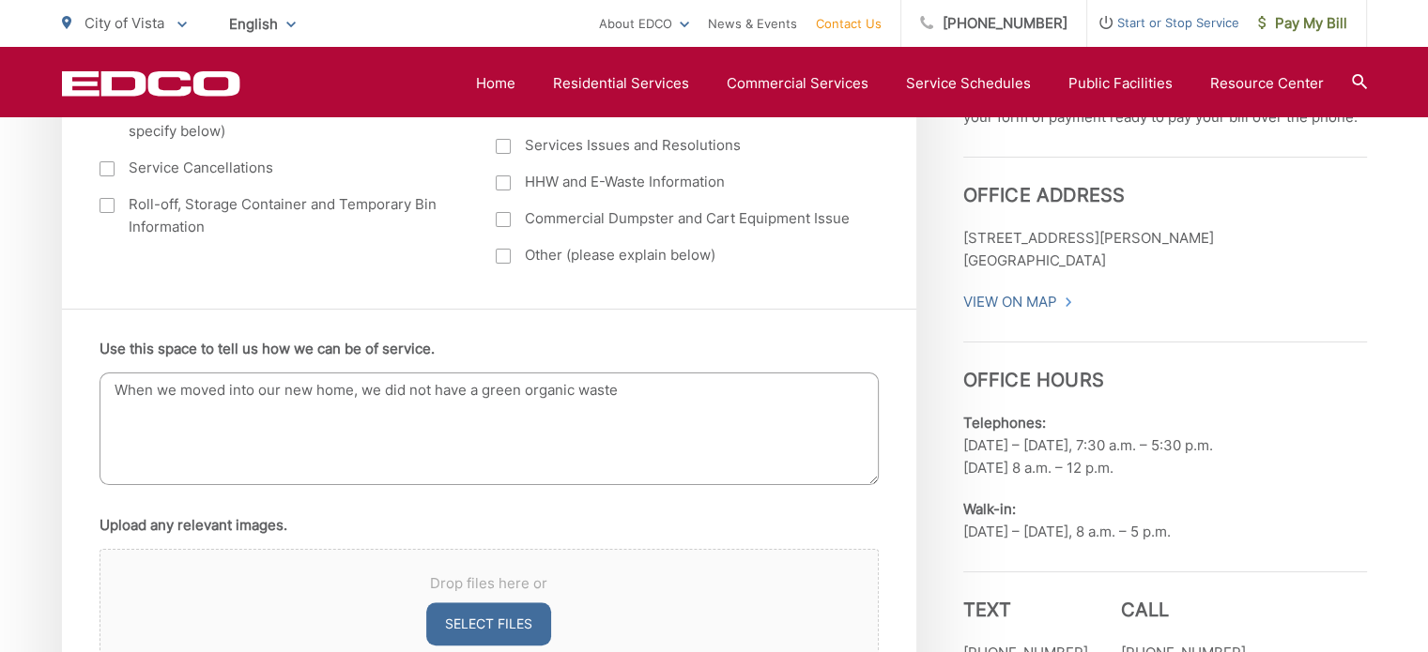
click at [697, 389] on textarea "When we moved into our new home, we did not have a green organic waste" at bounding box center [489, 429] width 779 height 113
type textarea "When we moved into our new home, we did not have a green organic waste cart. Re…"
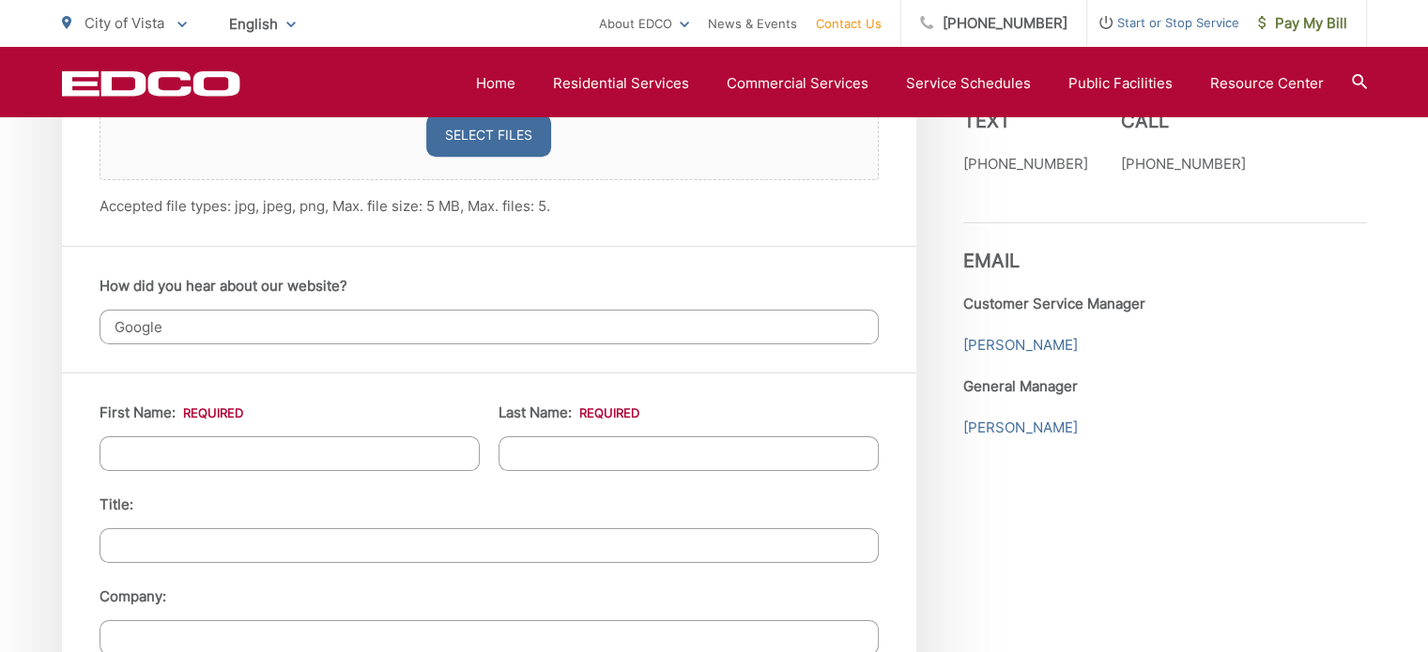
type input "Google"
type input "Ephraim"
type input "Puckett"
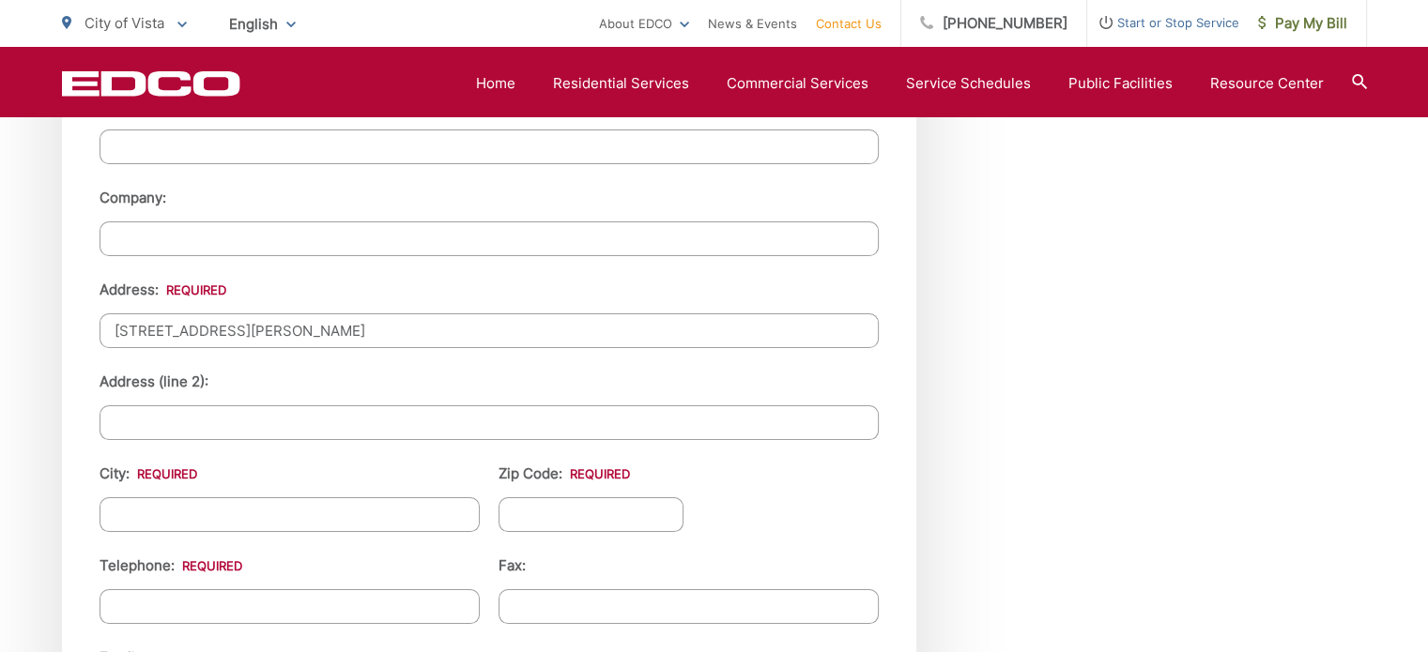
type input "1138 Savanna Lane"
type input "Vista"
type input "92084"
type input "(760) 421-7872"
type input "(___) ___-____"
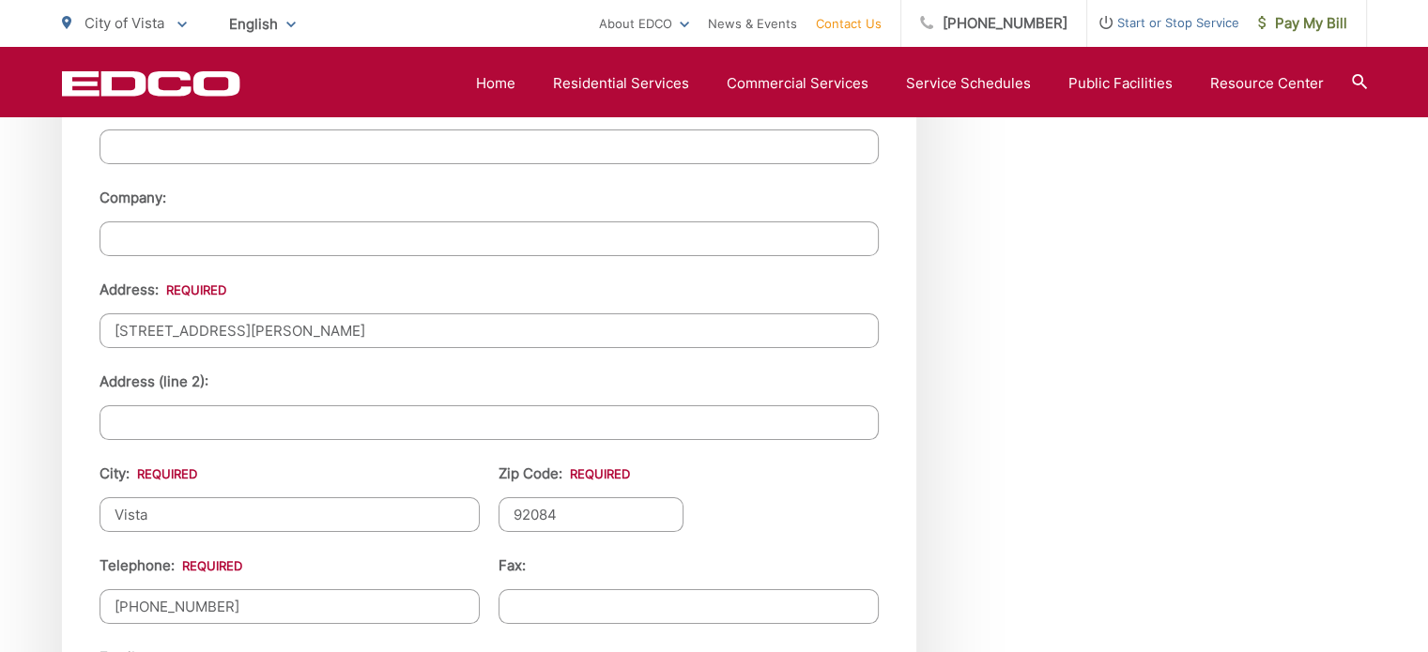
scroll to position [2273, 0]
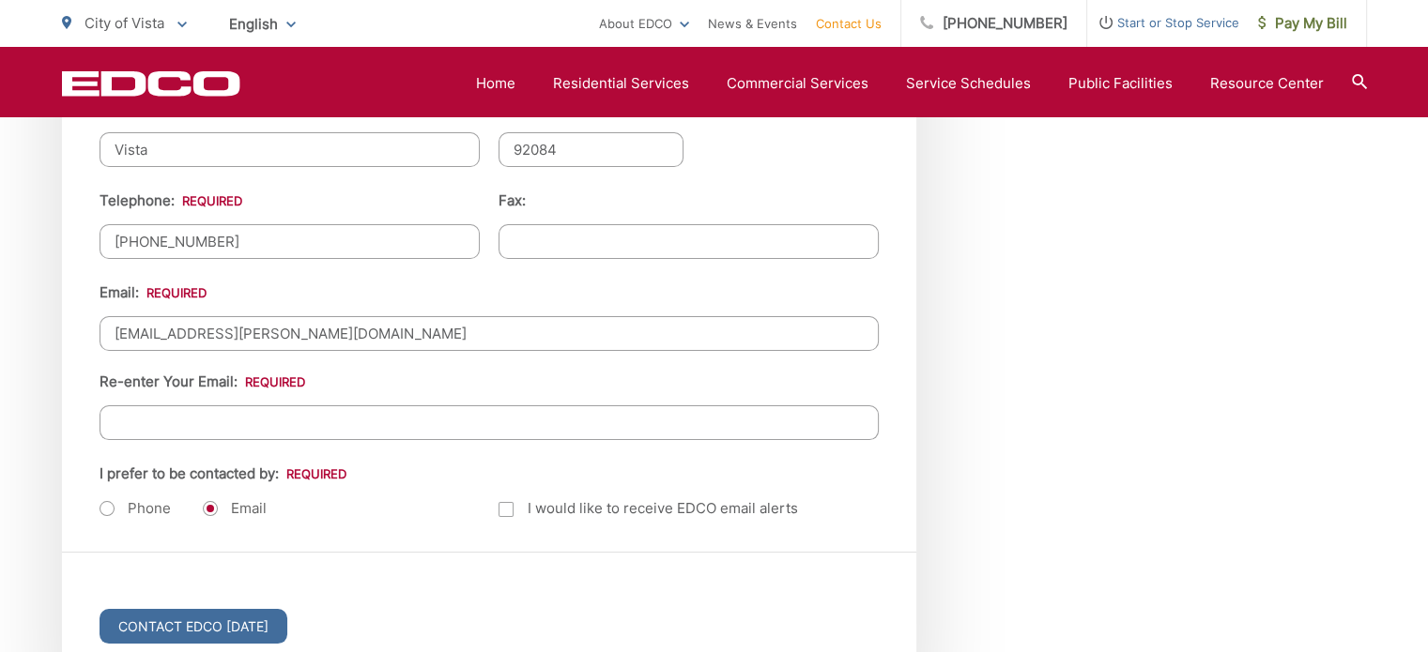
type input "ephraim.puckett@gmail.com"
paste input "ephraim.puckett@gmail.com"
type input "ephraim.puckett@gmail.com"
type input "(___) ___-____"
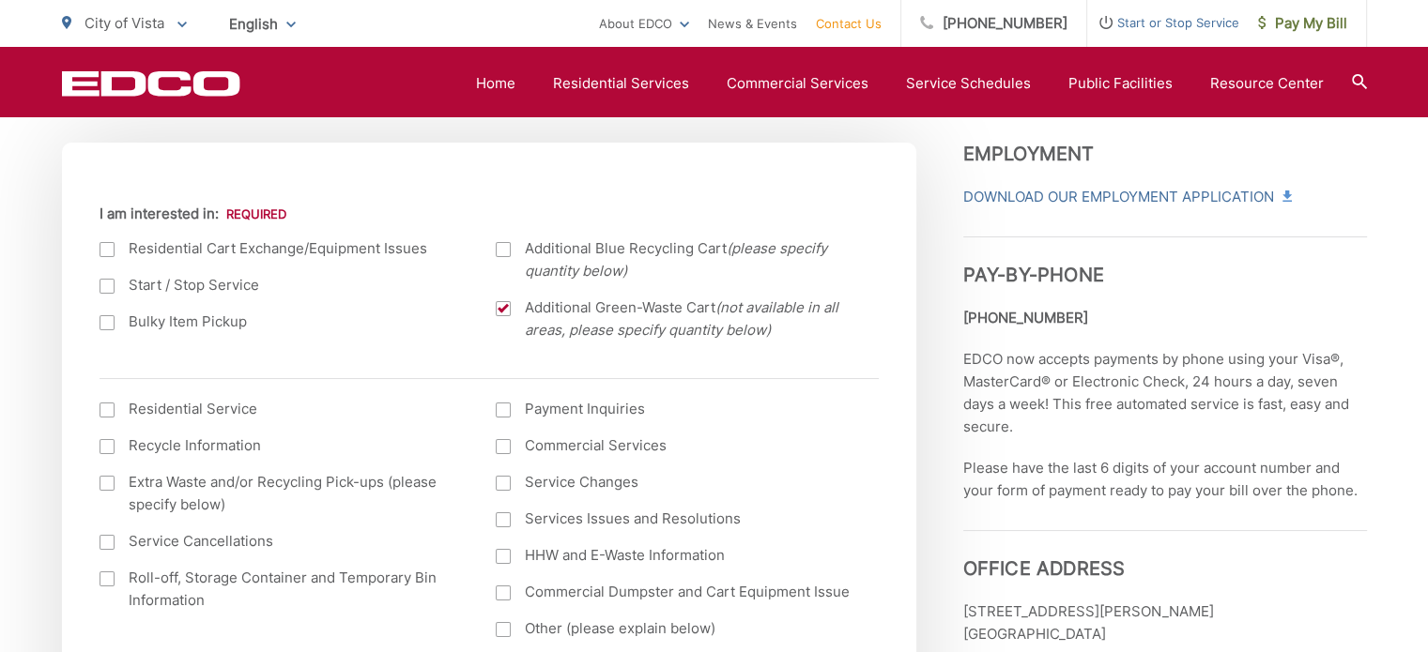
scroll to position [642, 0]
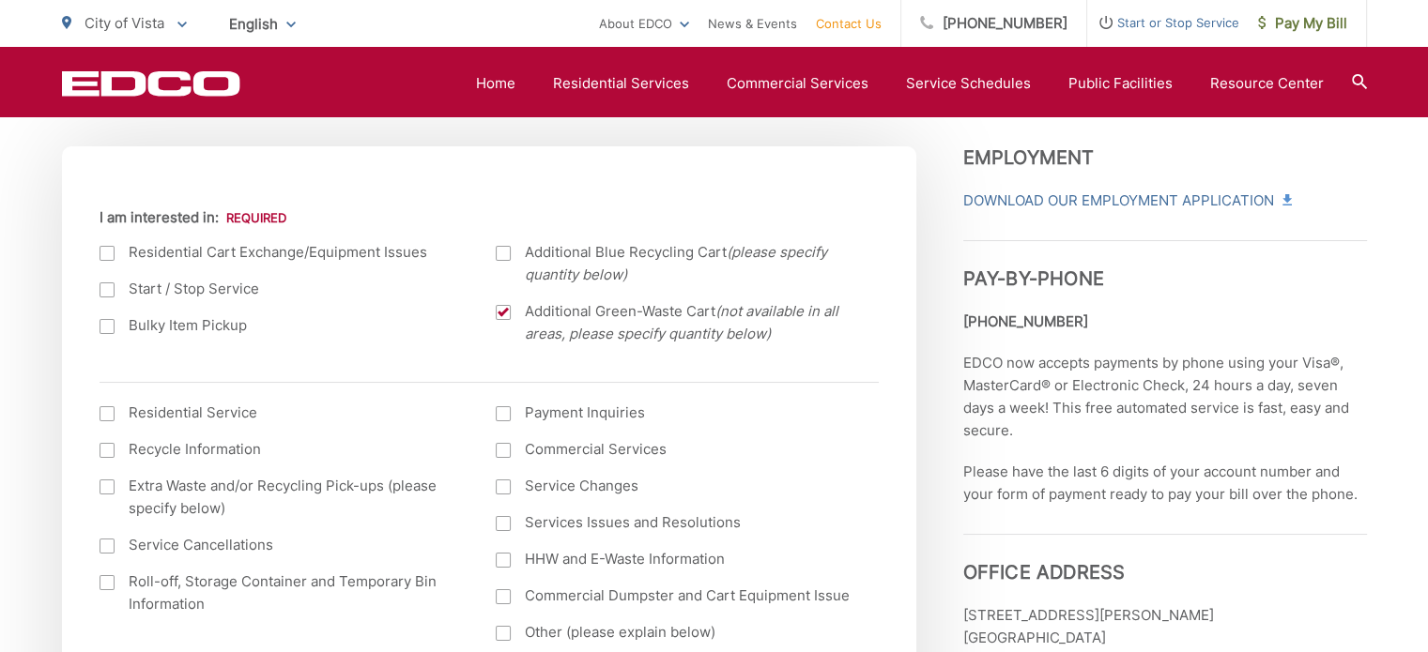
click at [180, 414] on label "Residential Service" at bounding box center [280, 413] width 360 height 23
click at [0, 0] on input "I am interested in: (continued) *" at bounding box center [0, 0] width 0 height 0
click at [266, 498] on label "Extra Waste and/or Recycling Pick-ups (please specify below)" at bounding box center [280, 497] width 360 height 45
click at [0, 0] on input "Extra Waste and/or Recycling Pick-ups (please specify below)" at bounding box center [0, 0] width 0 height 0
click at [266, 498] on label "Extra Waste and/or Recycling Pick-ups (please specify below)" at bounding box center [280, 497] width 360 height 45
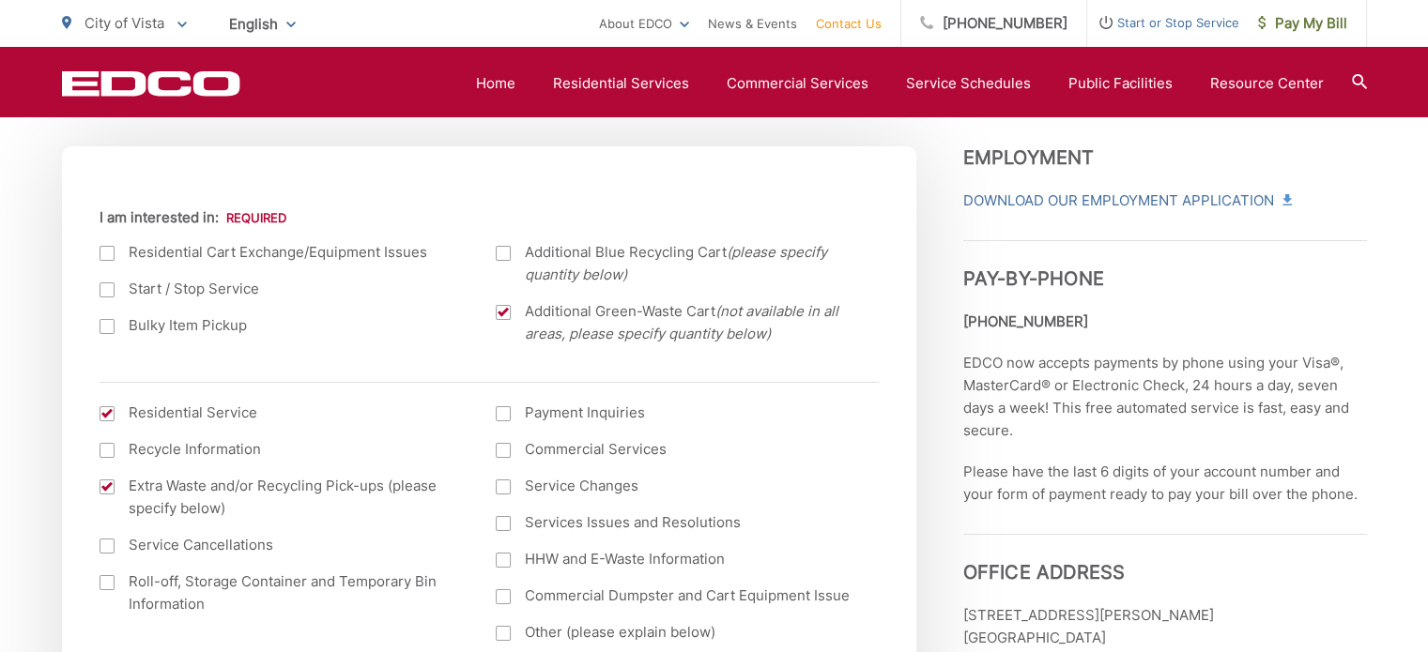
click at [0, 0] on input "Extra Waste and/or Recycling Pick-ups (please specify below)" at bounding box center [0, 0] width 0 height 0
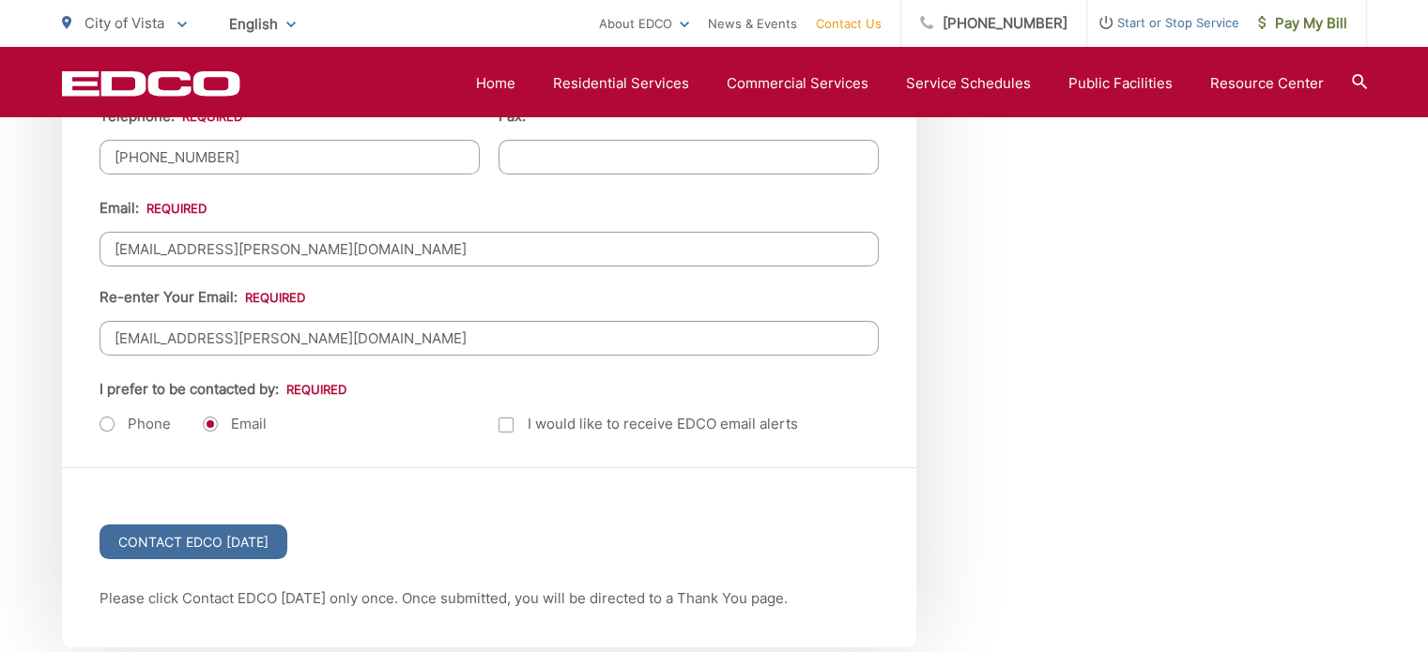
scroll to position [2366, 0]
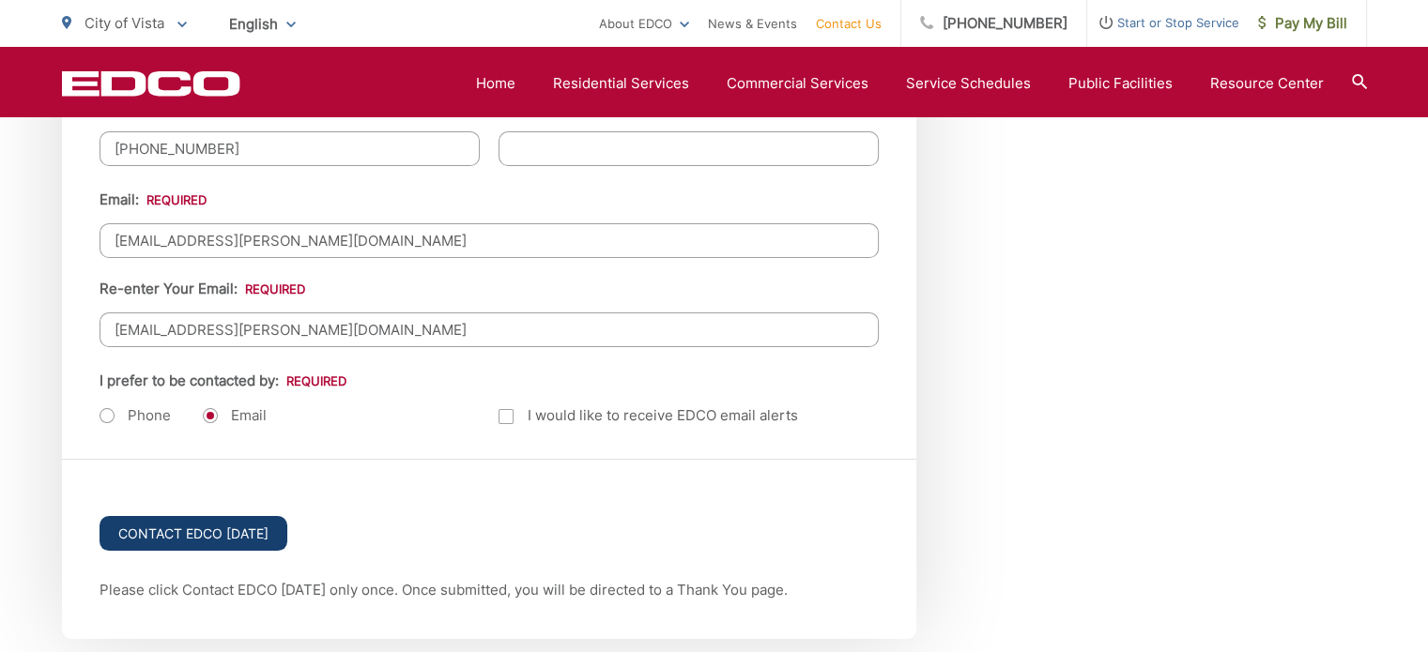
click at [218, 516] on input "Contact EDCO Today" at bounding box center [194, 533] width 188 height 35
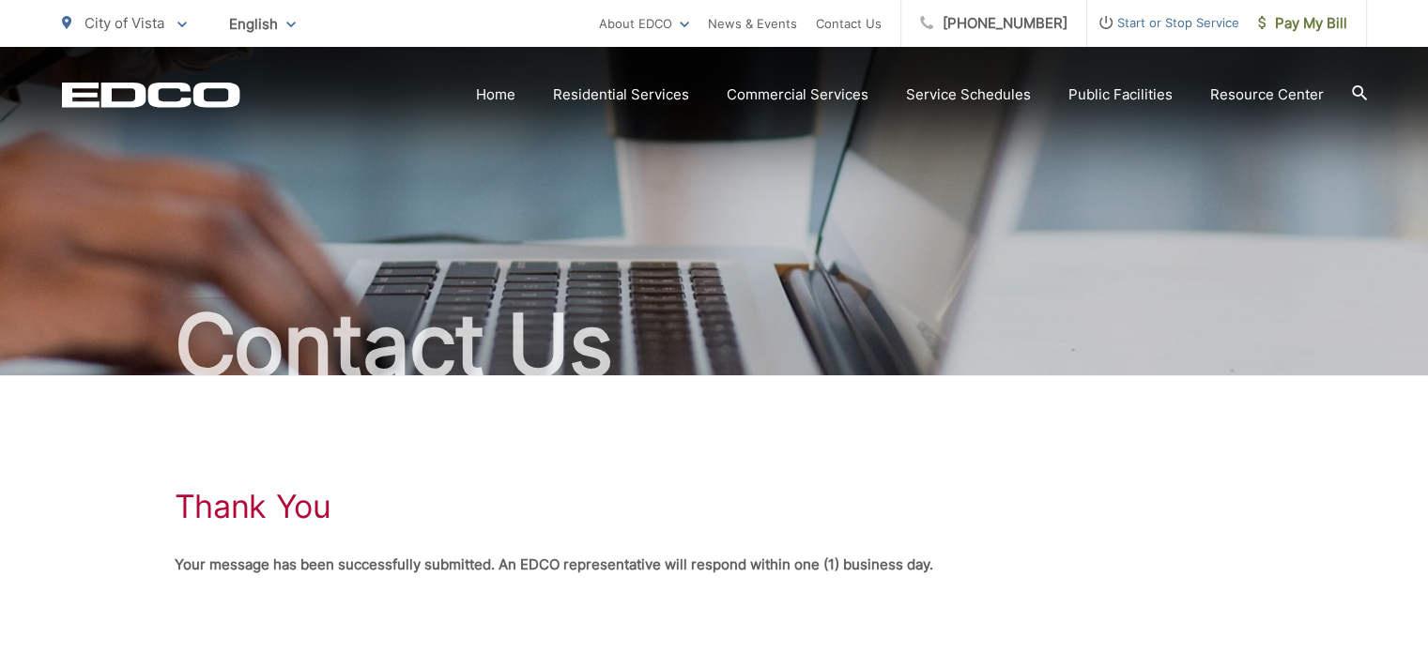
click at [713, 561] on strong "Your message has been successfully submitted. An EDCO representative will respo…" at bounding box center [554, 565] width 759 height 18
click at [1296, 18] on span "Pay My Bill" at bounding box center [1302, 23] width 89 height 23
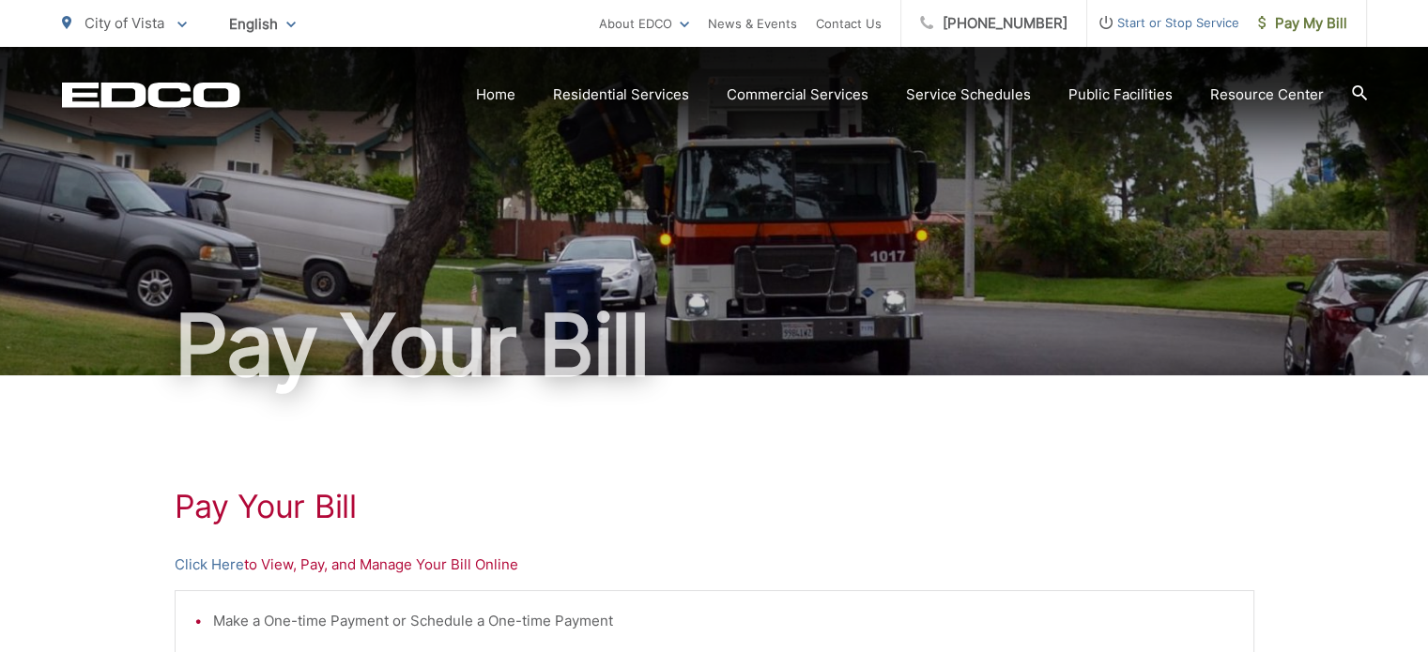
click at [1001, 90] on link "Service Schedules" at bounding box center [968, 95] width 125 height 23
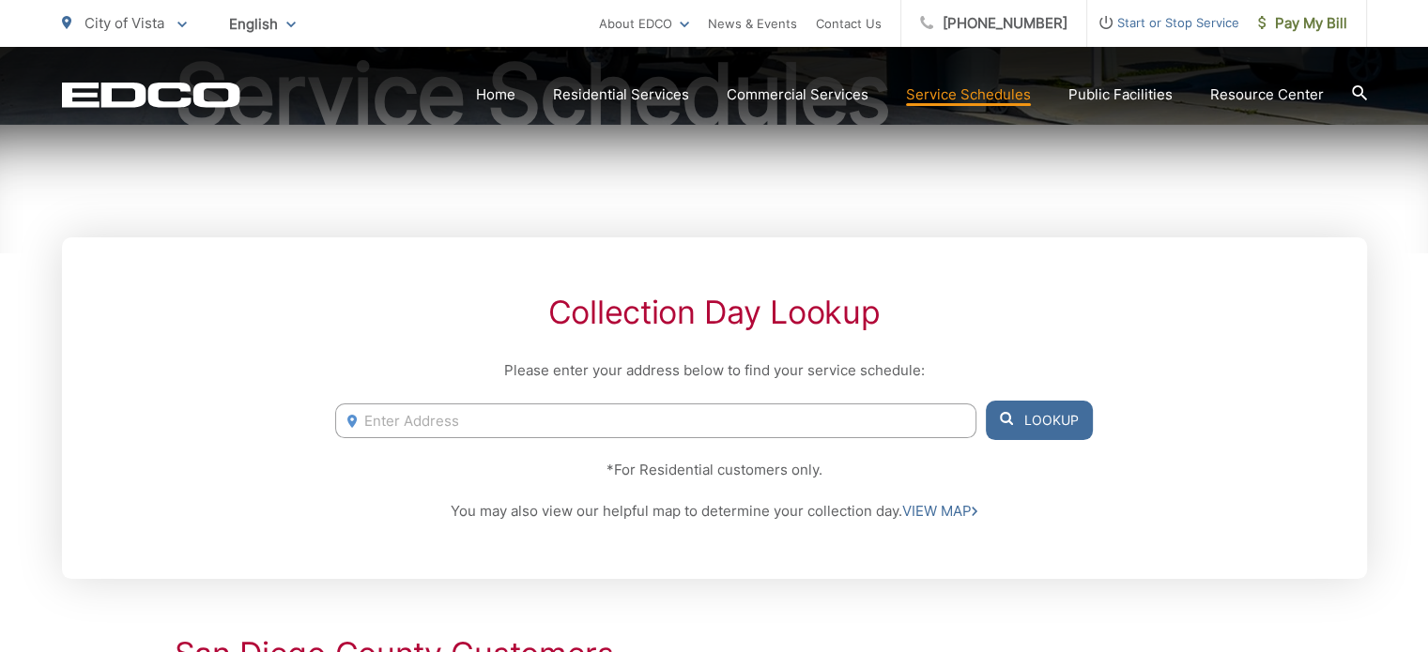
scroll to position [338, 0]
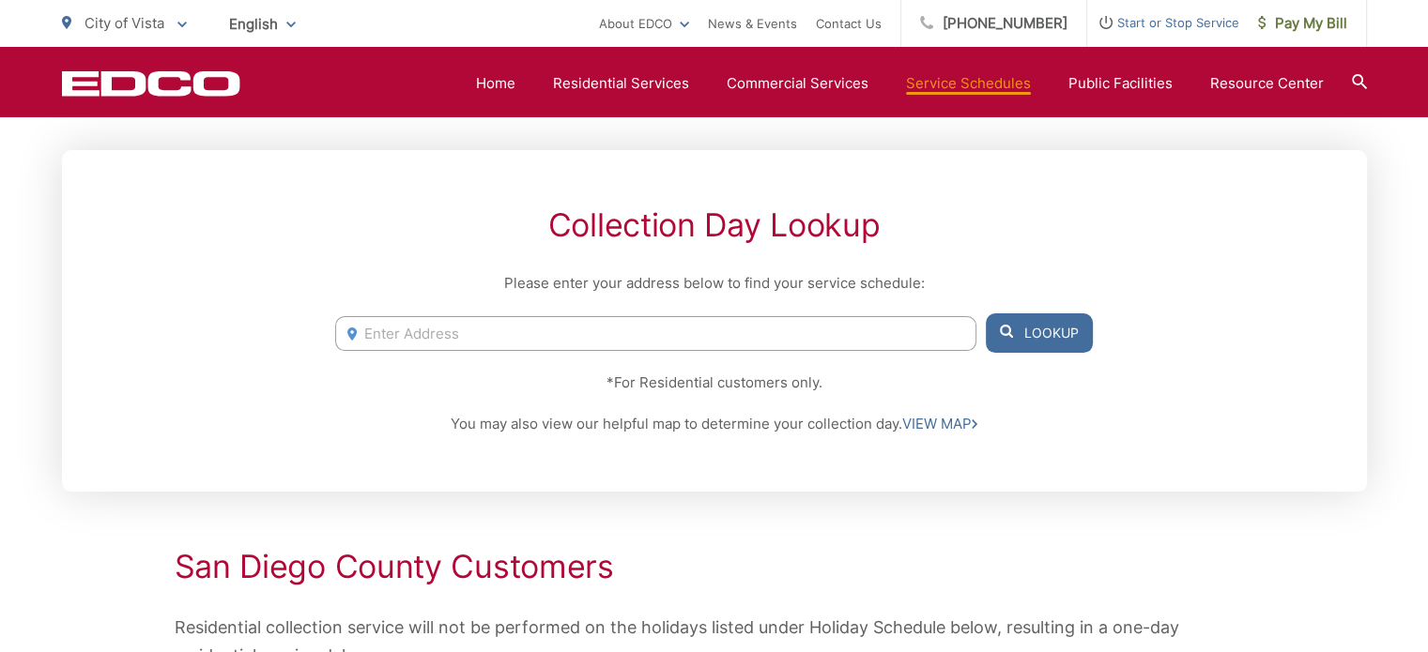
click at [468, 326] on input "Enter Address" at bounding box center [655, 333] width 640 height 35
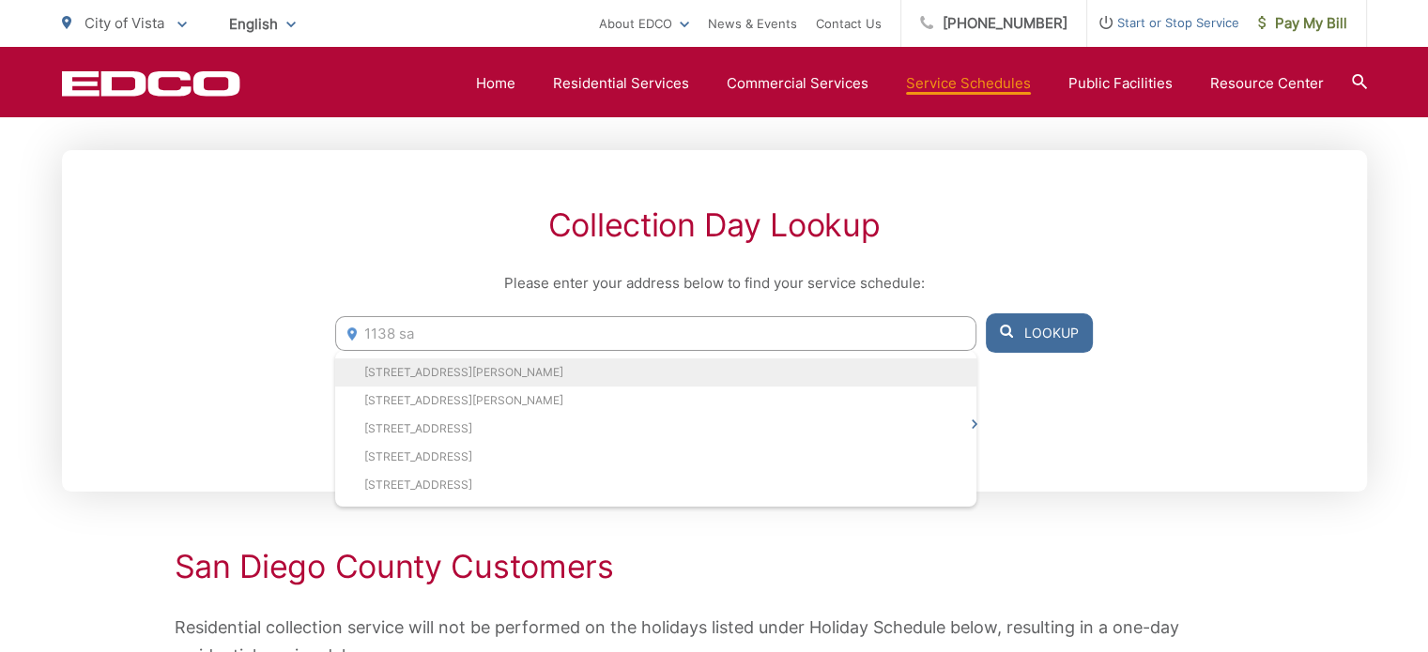
click at [476, 377] on li "1138 Savanna Lane, Vista, CA, 92084" at bounding box center [655, 373] width 640 height 28
type input "1138 Savanna Lane, Vista, CA, 92084"
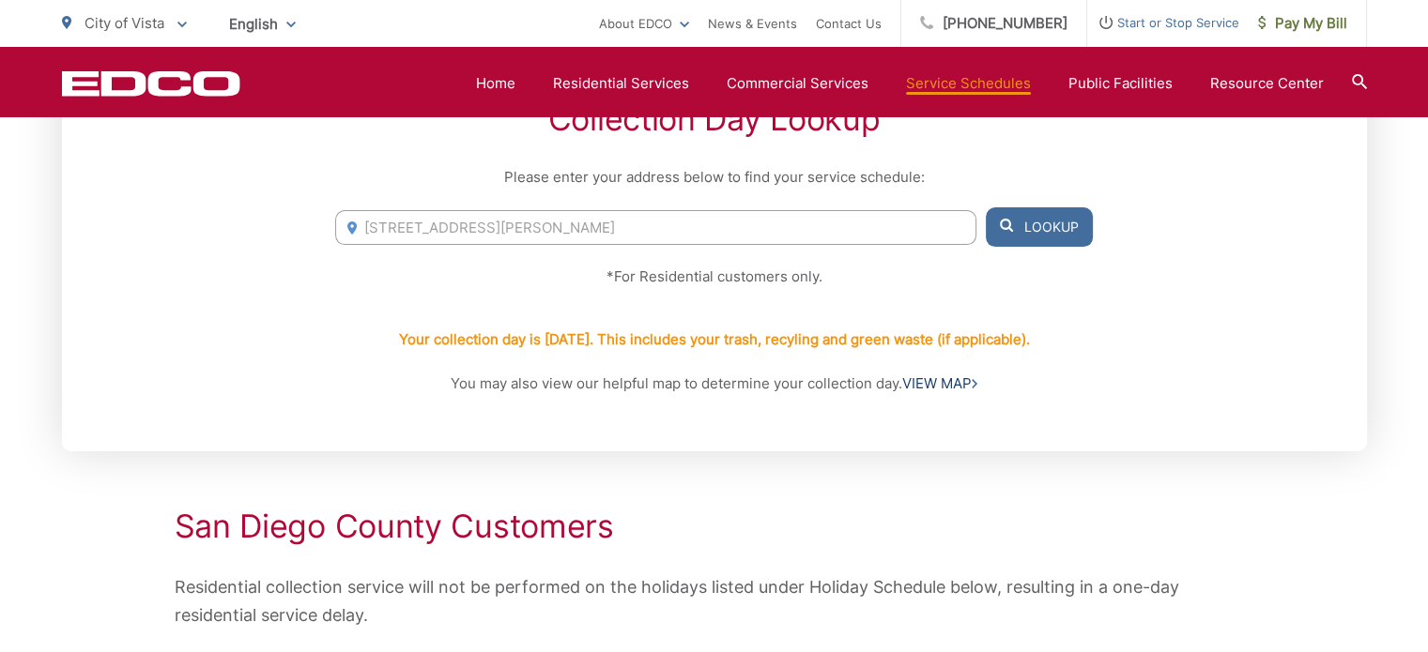
scroll to position [488, 0]
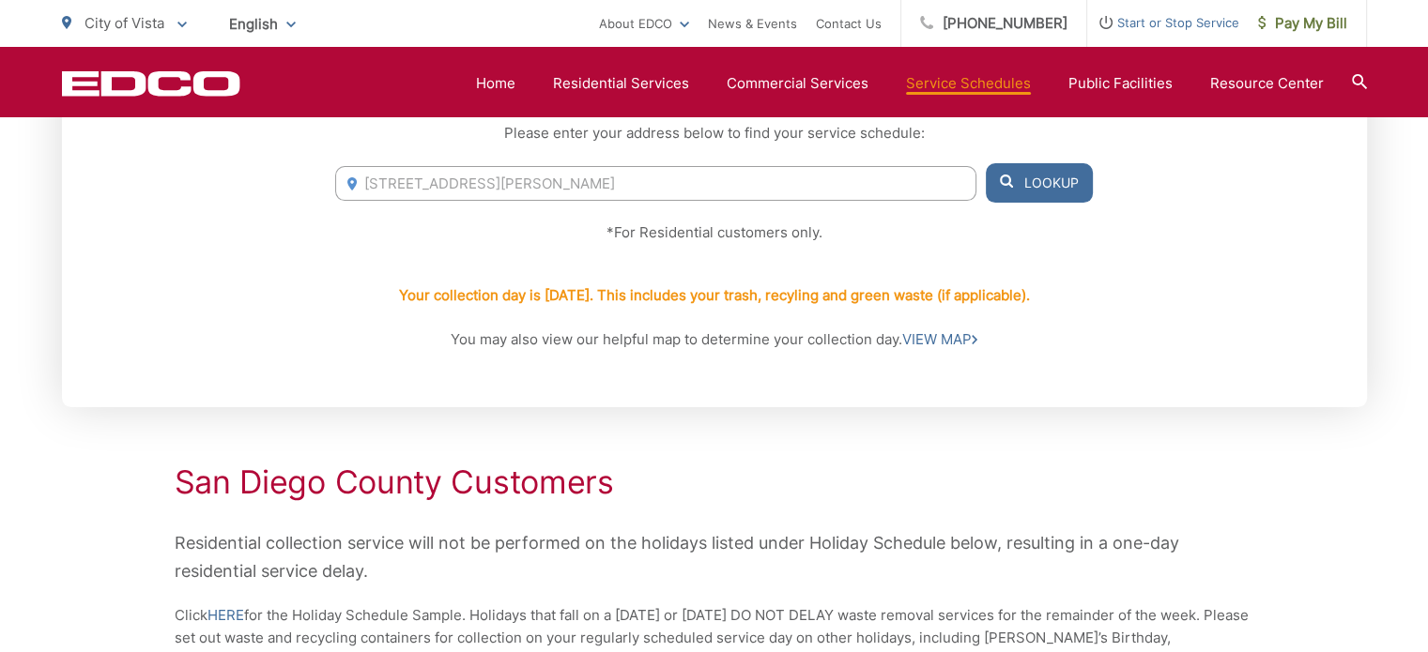
click at [826, 528] on div "San Diego County Customers Residential collection service will not be performed…" at bounding box center [715, 568] width 1080 height 208
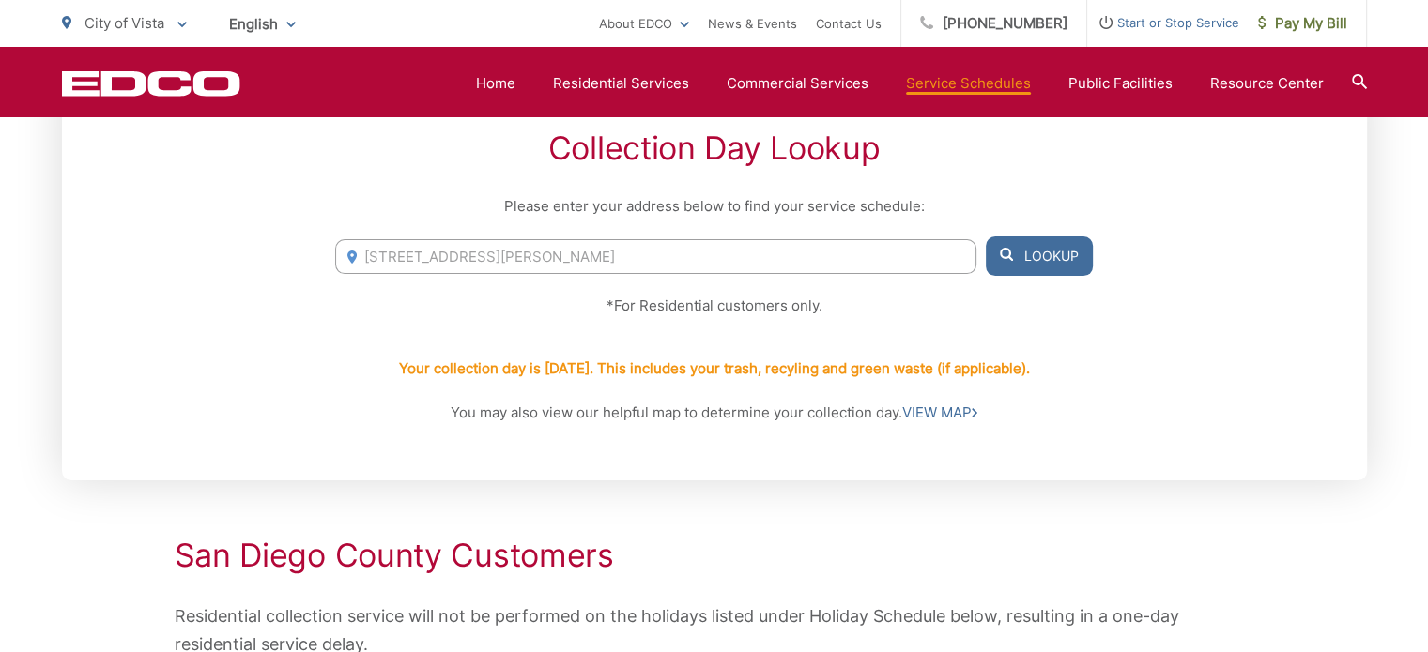
scroll to position [413, 0]
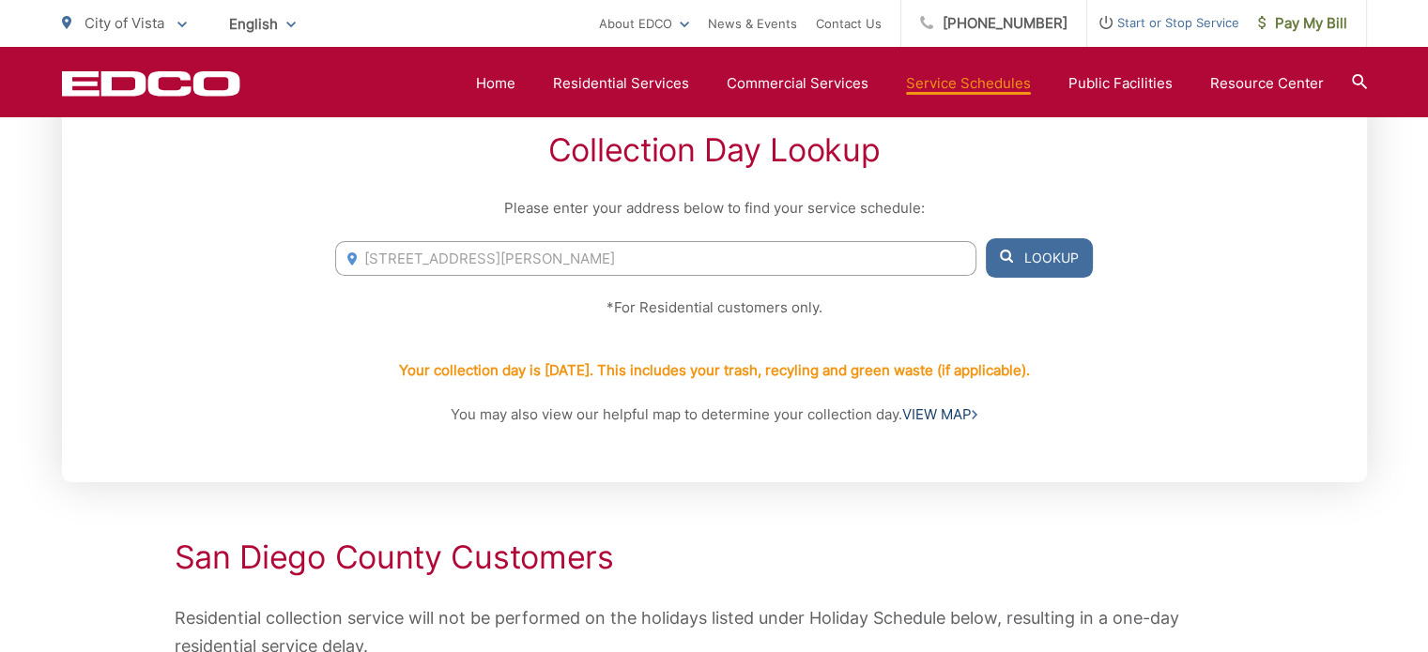
click at [936, 412] on link "VIEW MAP" at bounding box center [939, 415] width 75 height 23
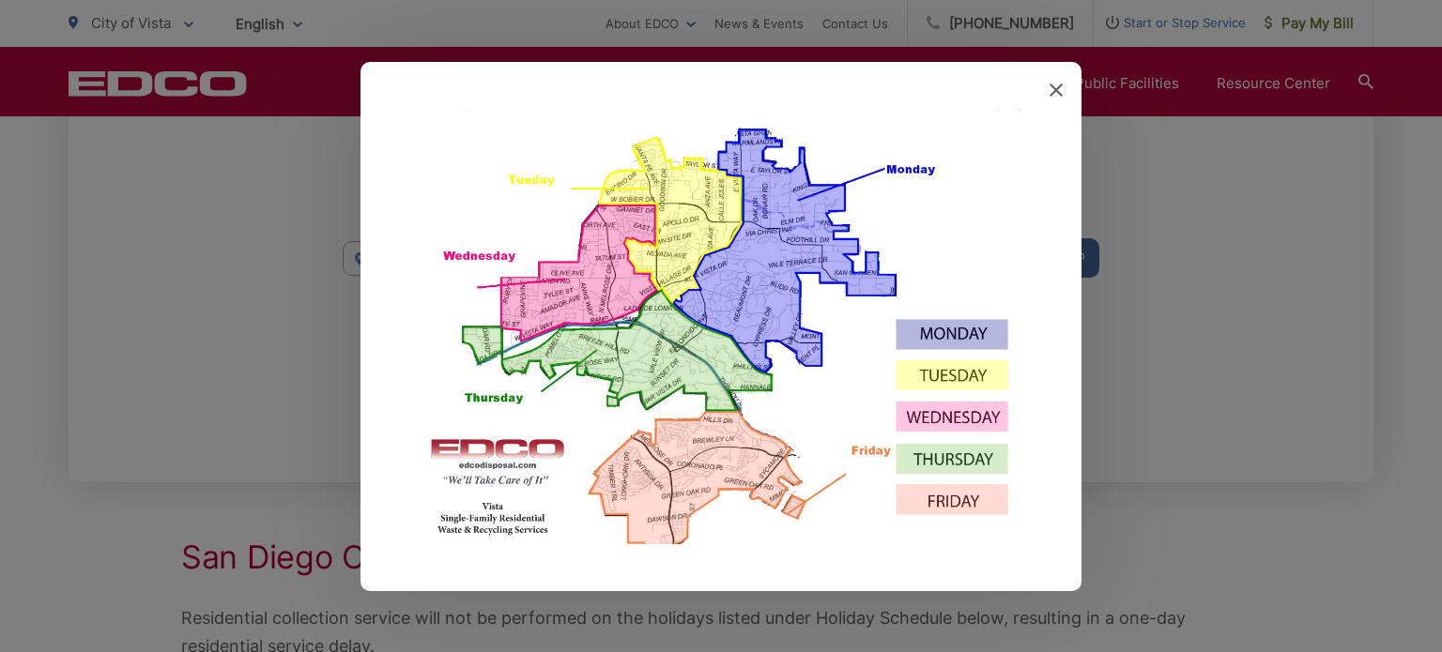
click at [788, 207] on img at bounding box center [720, 349] width 627 height 481
click at [1059, 90] on icon at bounding box center [1056, 90] width 13 height 13
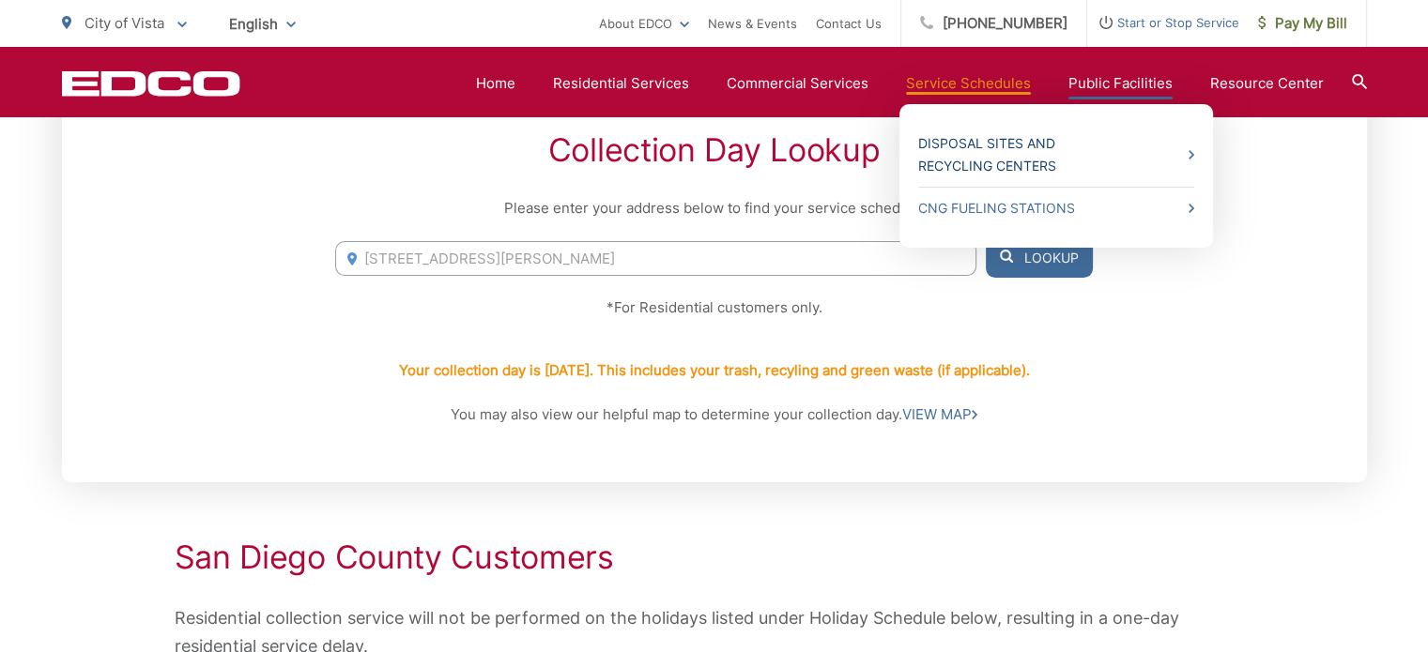
click at [1089, 154] on link "Disposal Sites and Recycling Centers" at bounding box center [1056, 154] width 276 height 45
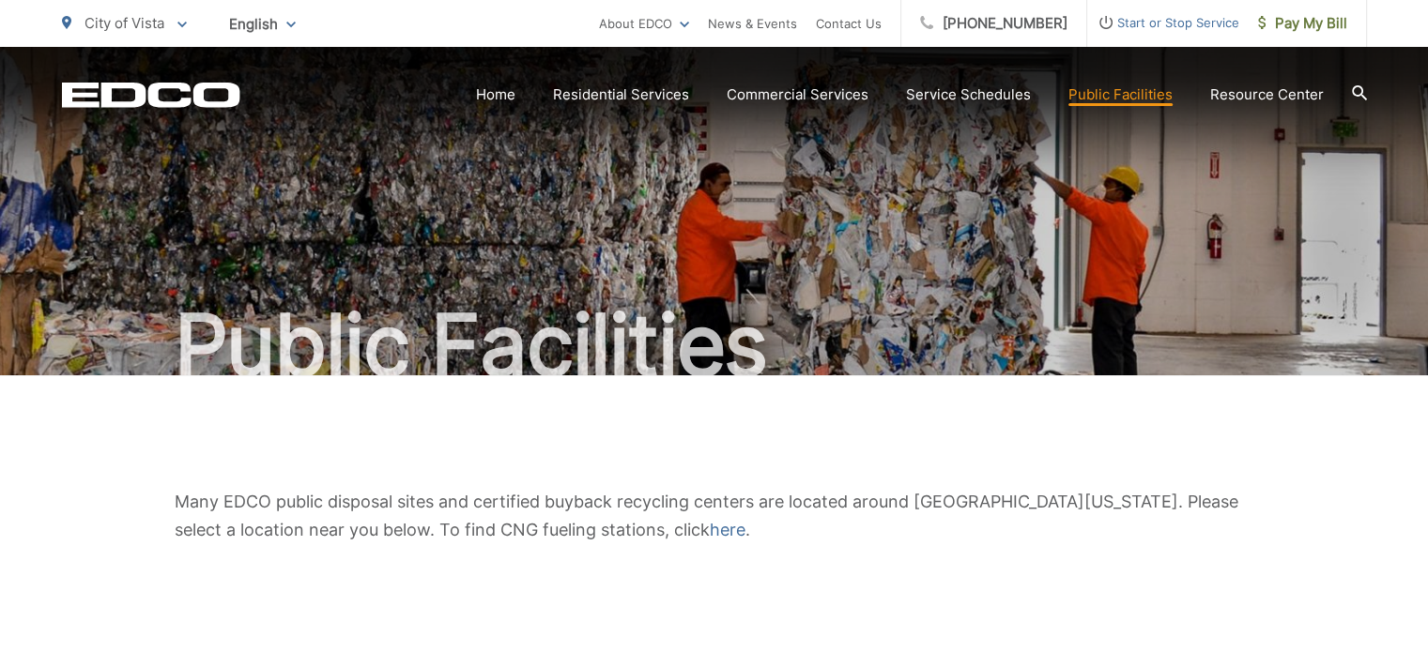
click at [622, 495] on span "Many EDCO public disposal sites and certified buyback recycling centers are loc…" at bounding box center [707, 516] width 1064 height 48
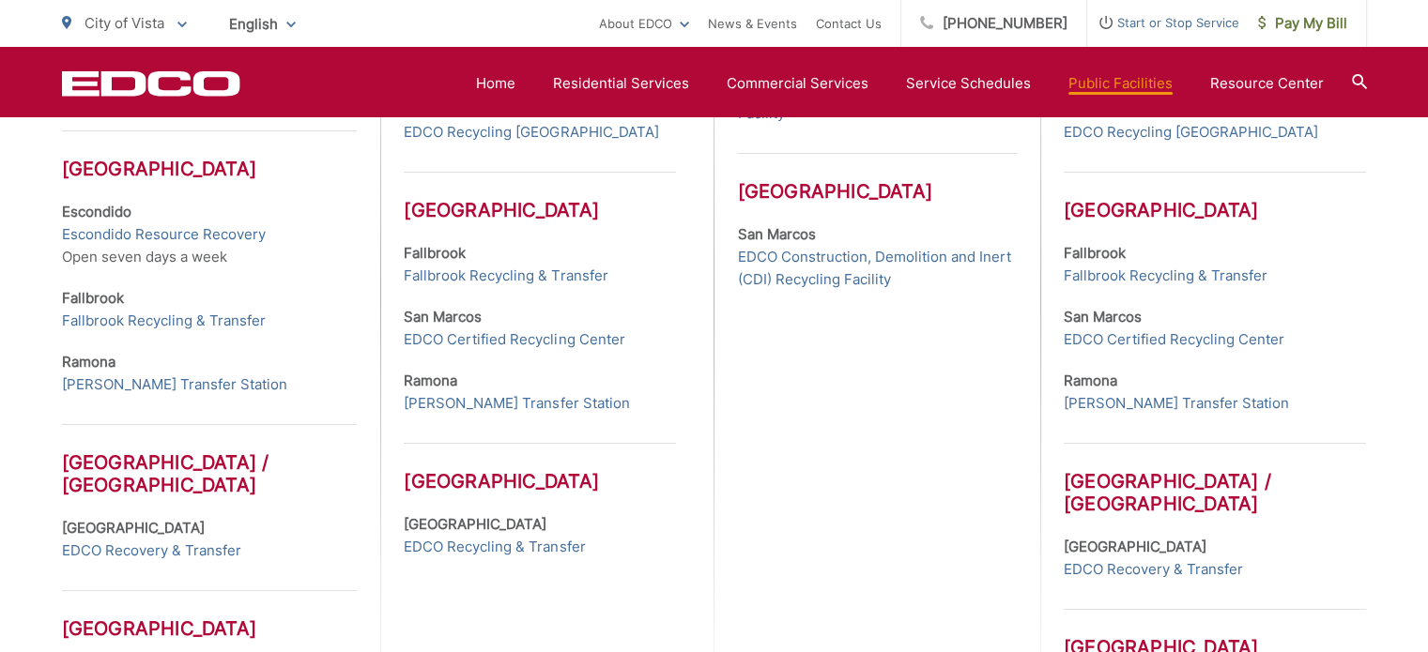
scroll to position [638, 0]
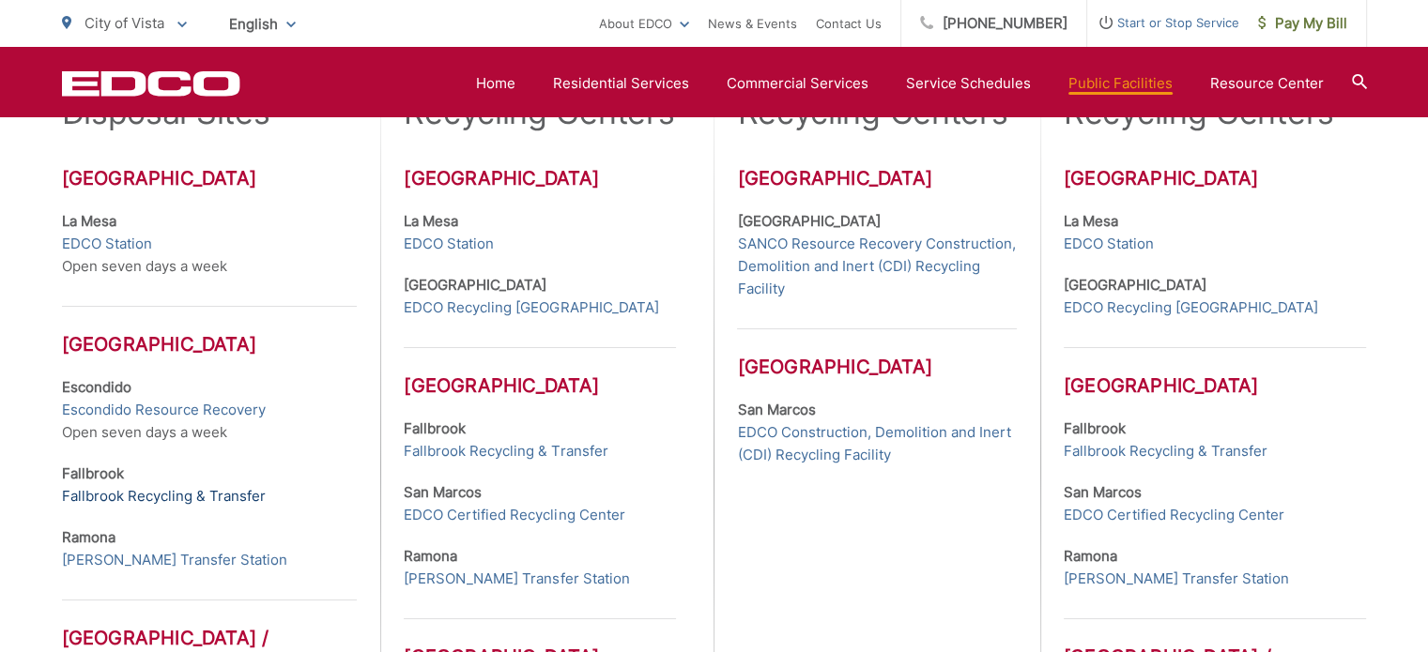
click at [178, 491] on link "Fallbrook Recycling & Transfer" at bounding box center [164, 496] width 204 height 23
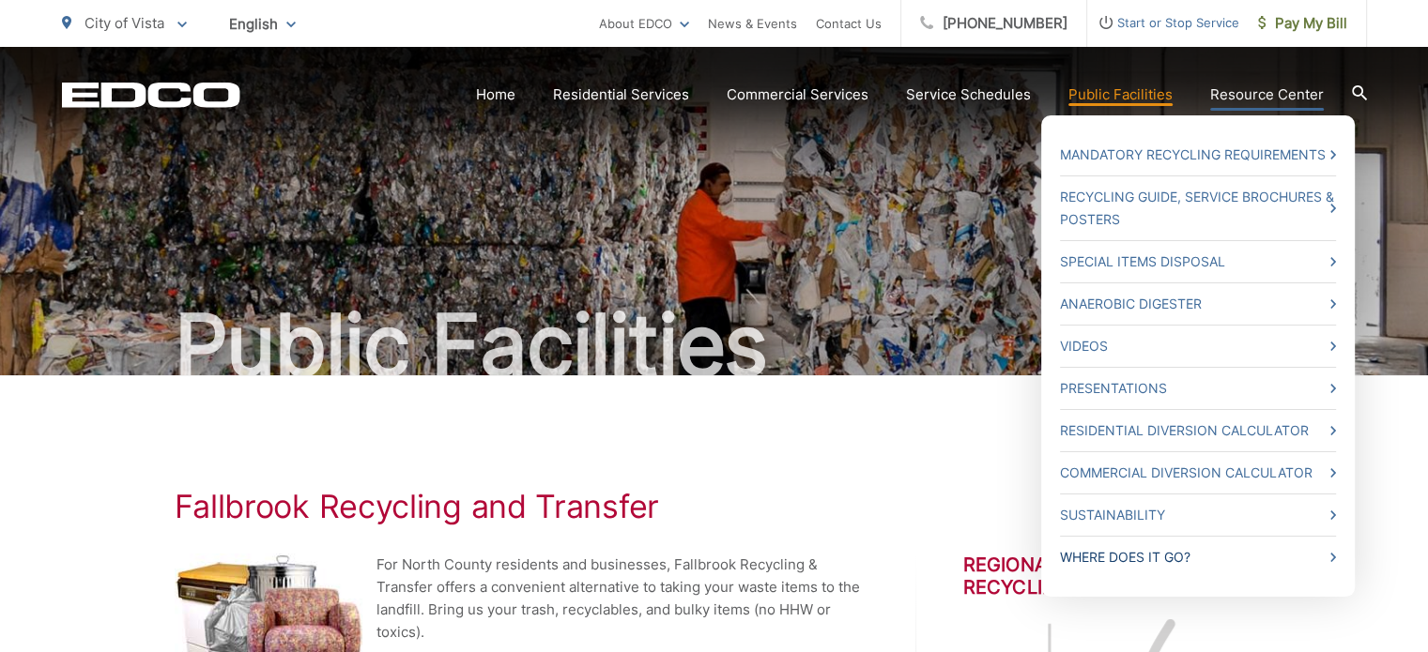
click at [1112, 552] on link "Where Does it Go?" at bounding box center [1198, 557] width 276 height 23
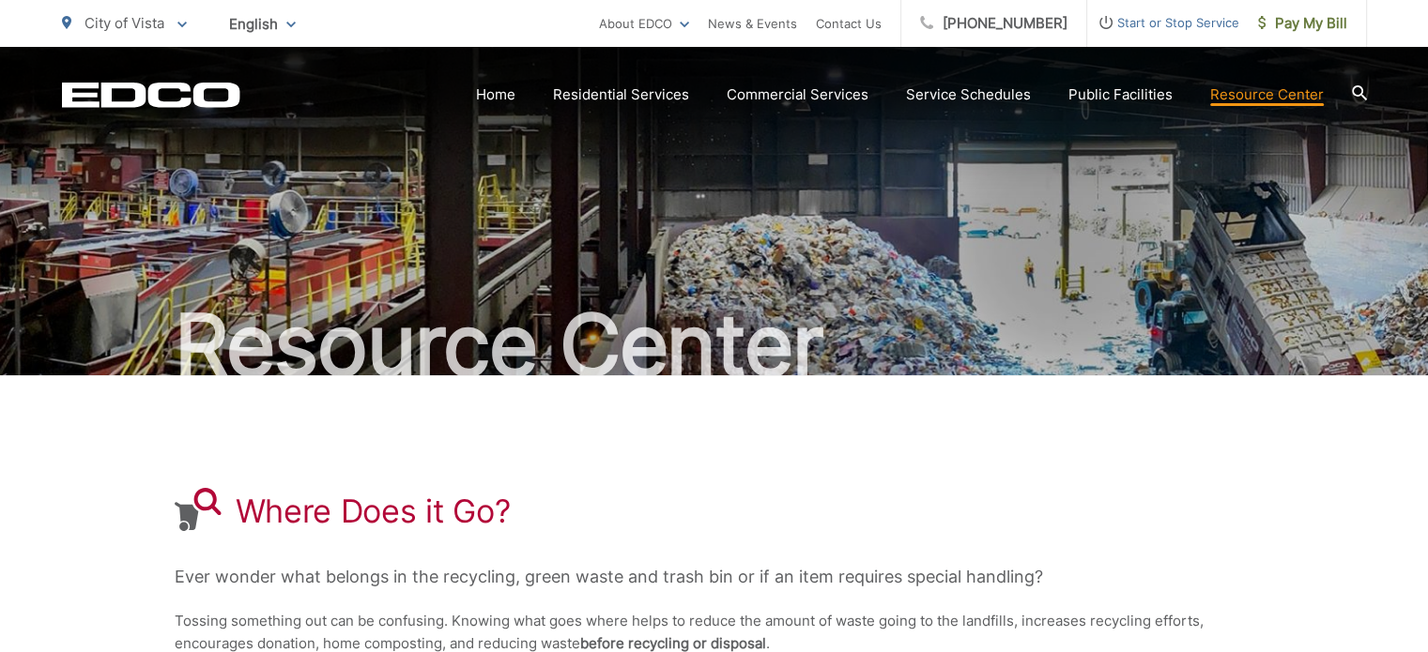
click at [739, 549] on div "Where Does it Go? Ever wonder what belongs in the recycling, green waste and tr…" at bounding box center [715, 593] width 1080 height 434
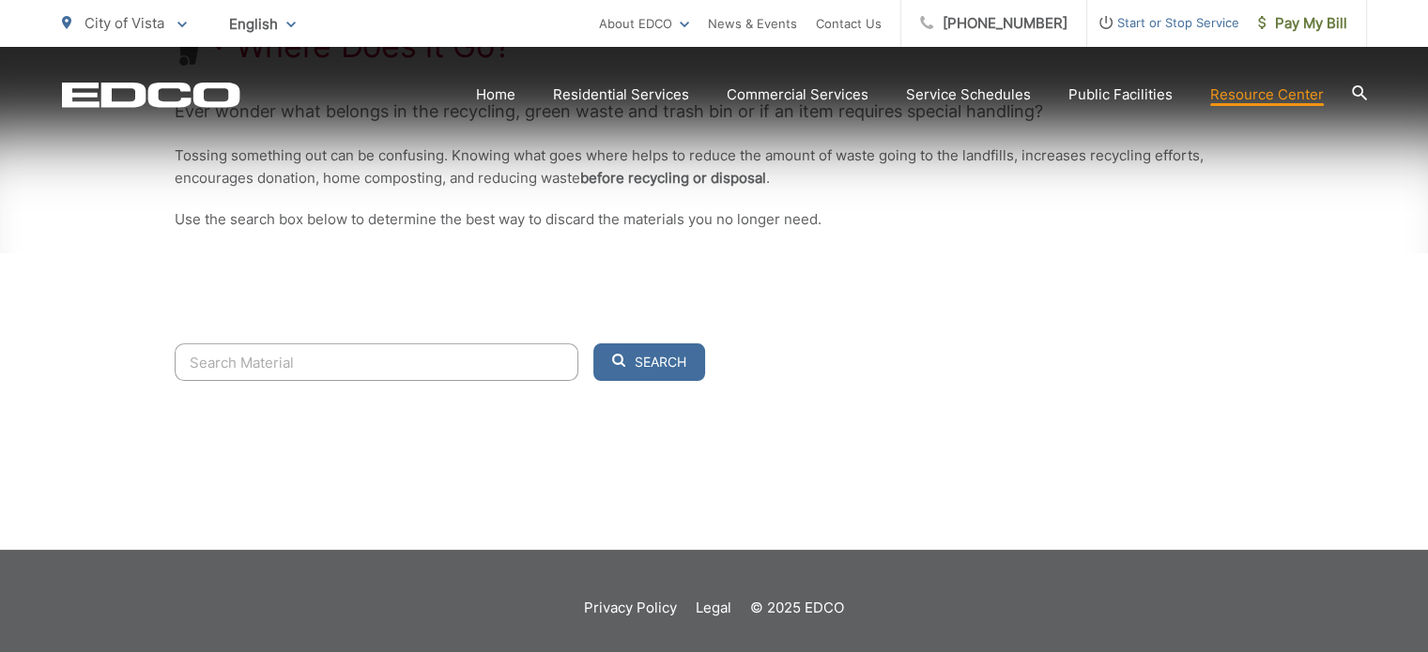
scroll to position [480, 0]
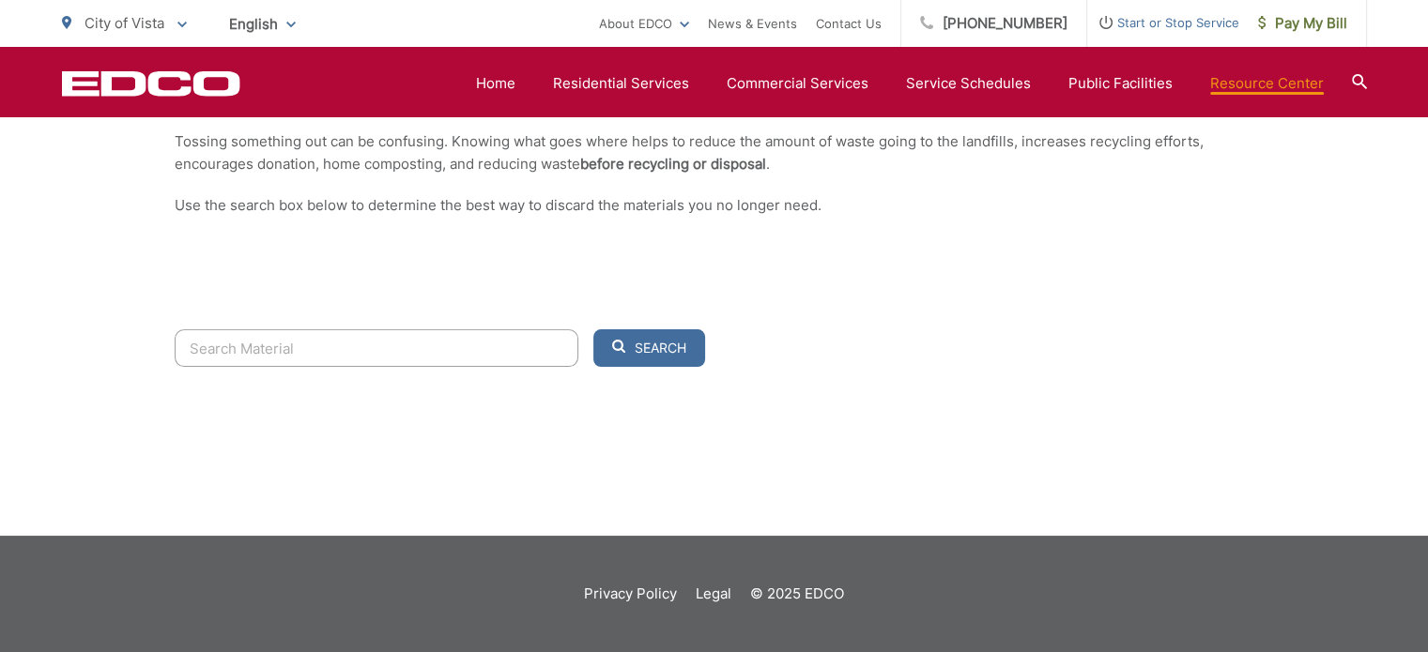
click at [376, 348] on input "Search" at bounding box center [377, 349] width 404 height 38
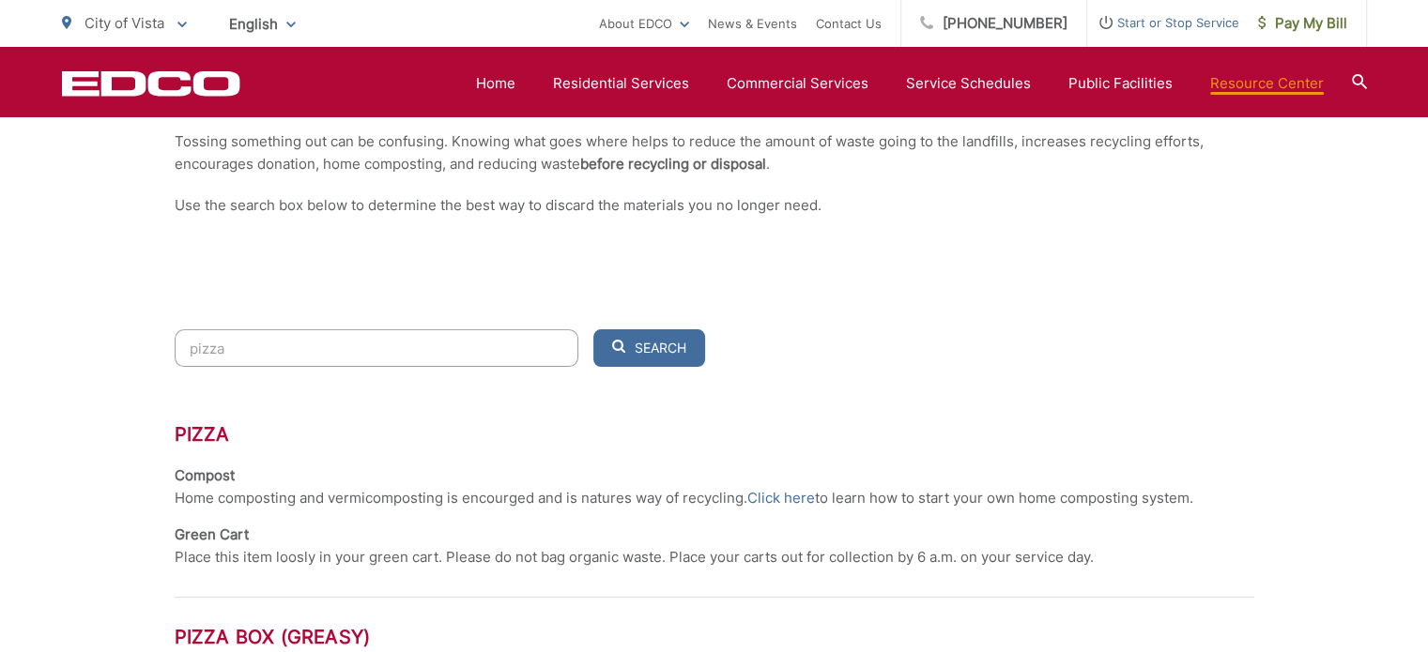
type input "pizza"
click at [321, 544] on div "Green Cart Place this item loosly in your green cart. Please do not bag organic…" at bounding box center [634, 546] width 919 height 45
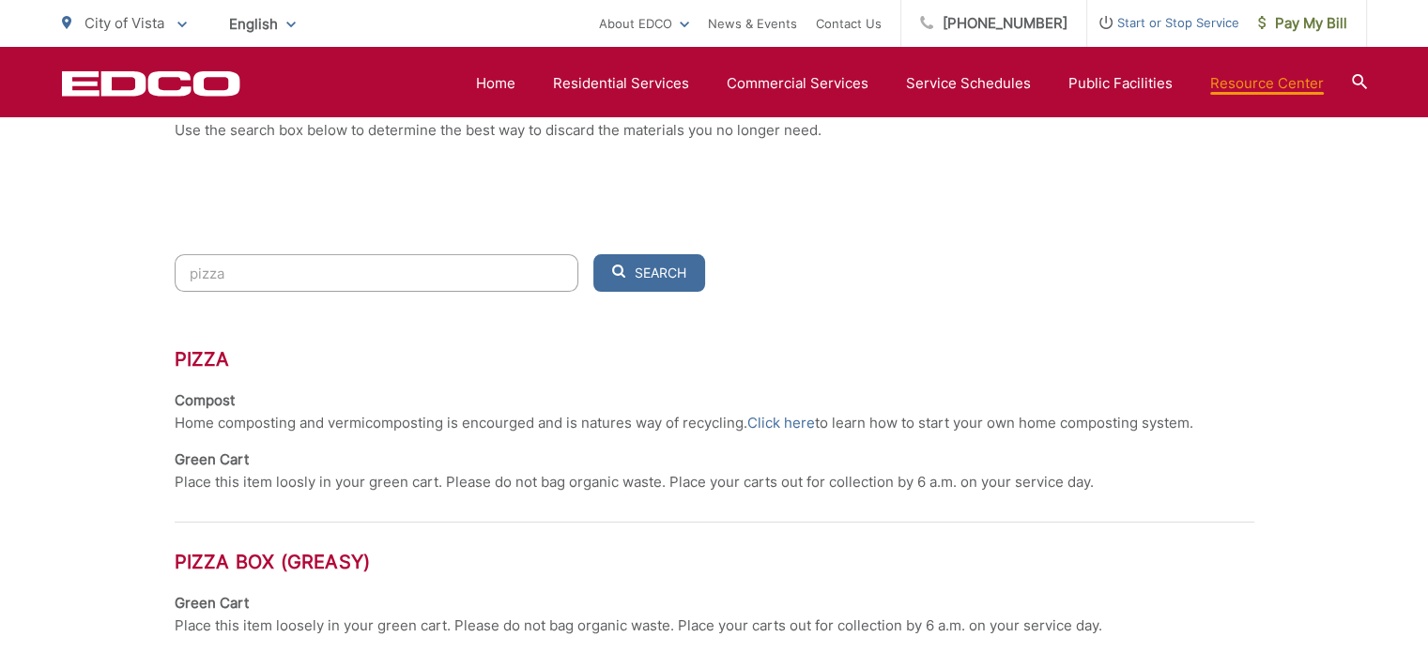
scroll to position [517, 0]
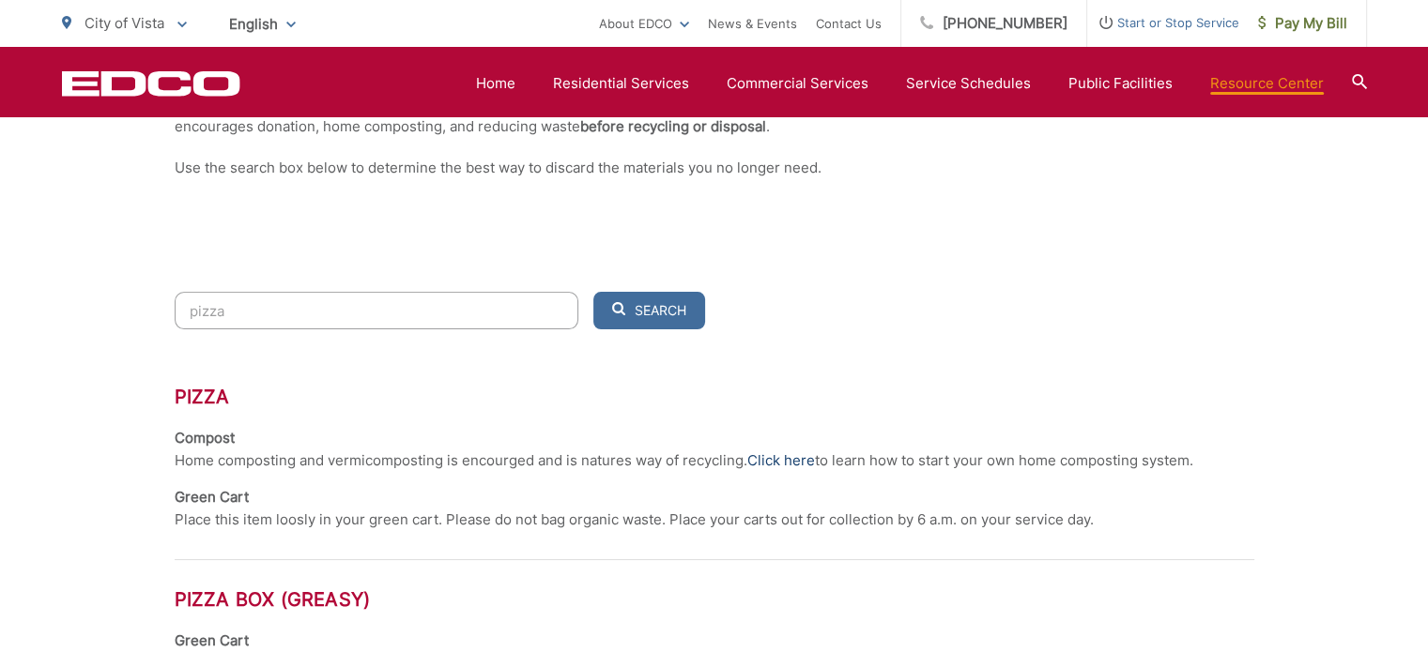
click at [767, 460] on link "Click here" at bounding box center [781, 461] width 68 height 23
